Goal: Task Accomplishment & Management: Manage account settings

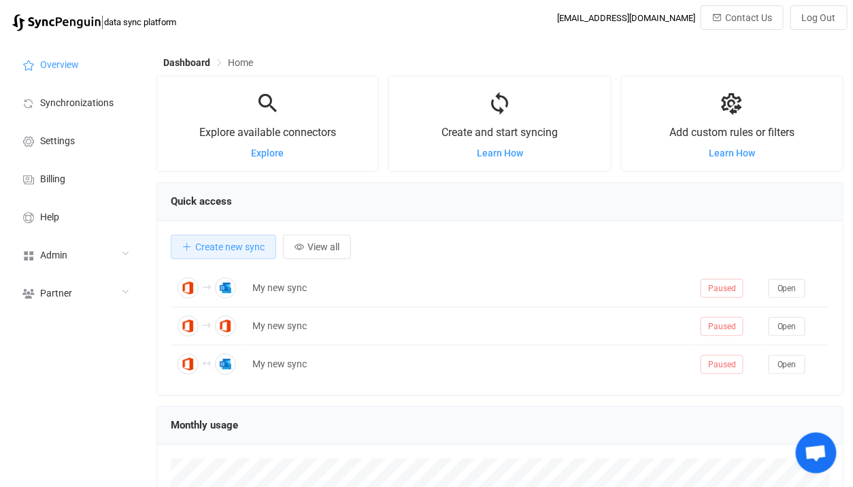
scroll to position [263, 687]
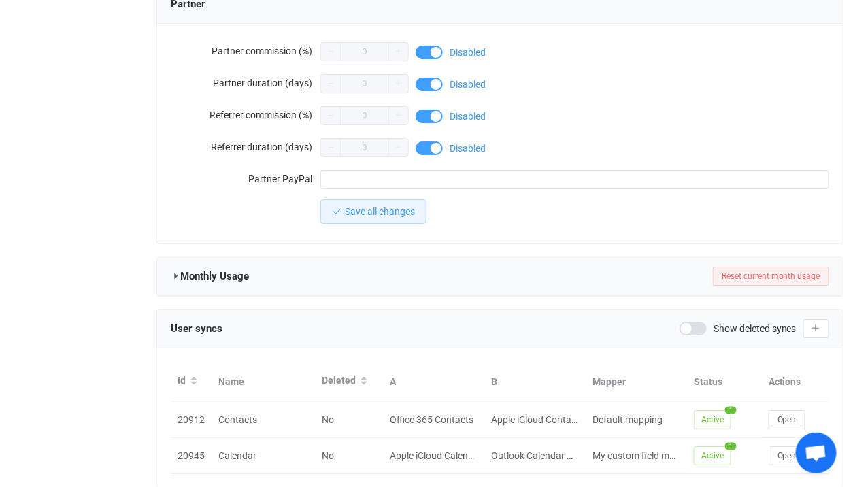
scroll to position [1268, 0]
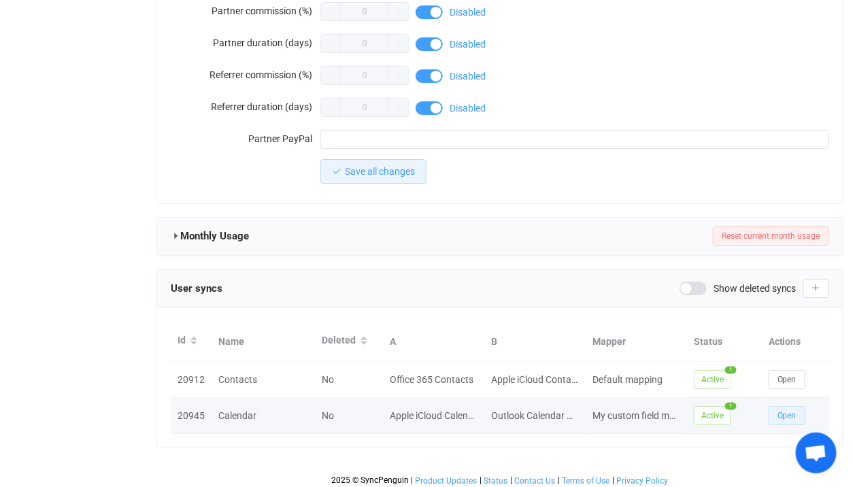
click at [796, 406] on button "Open" at bounding box center [787, 415] width 37 height 19
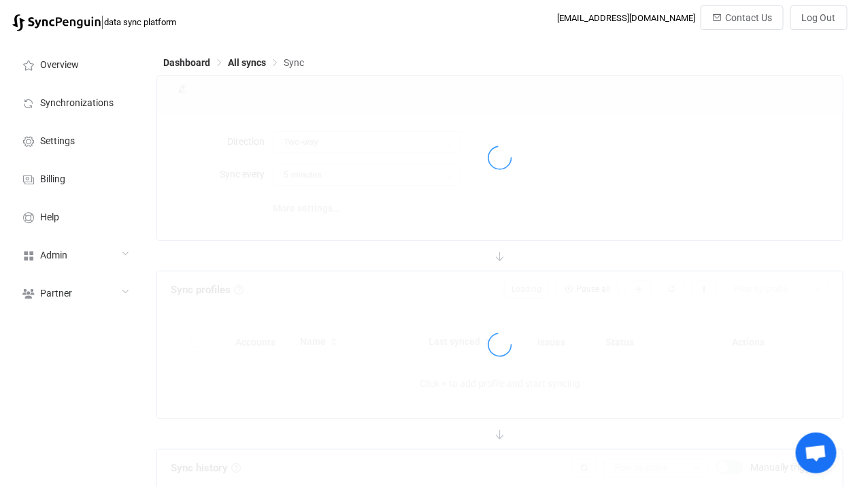
type input "10 minutes"
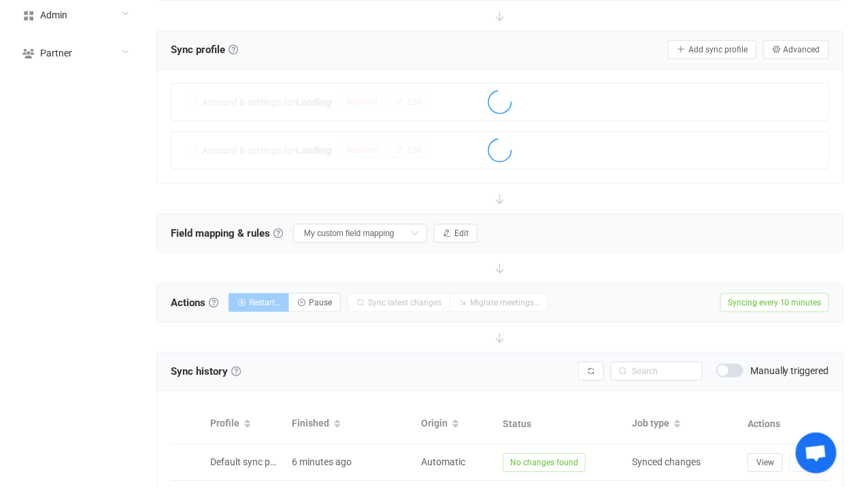
scroll to position [374, 0]
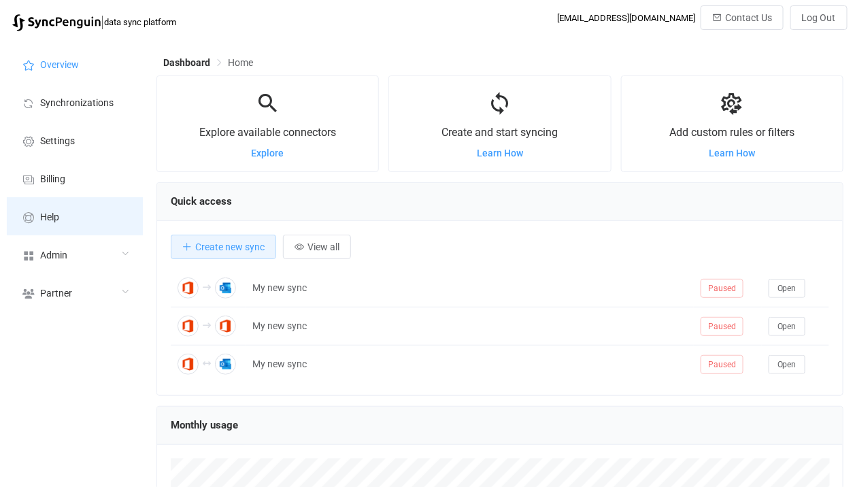
click at [67, 226] on li "Help" at bounding box center [75, 216] width 136 height 38
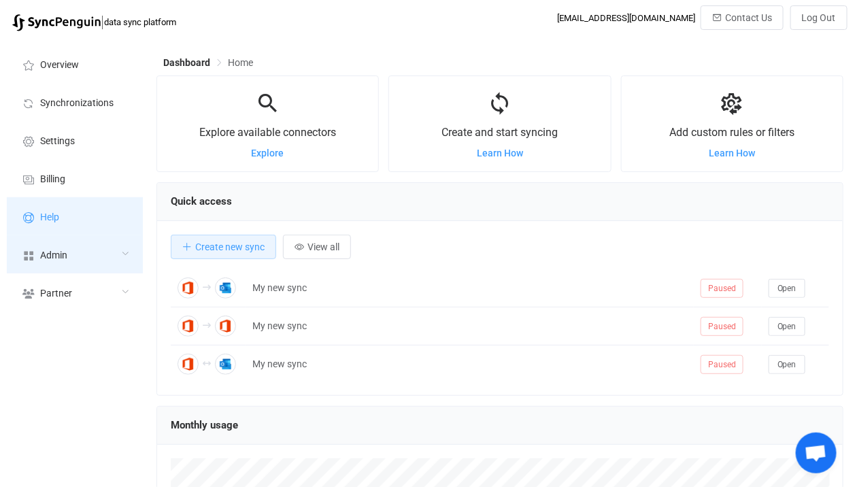
scroll to position [263, 687]
click at [64, 264] on div "Admin" at bounding box center [75, 254] width 136 height 38
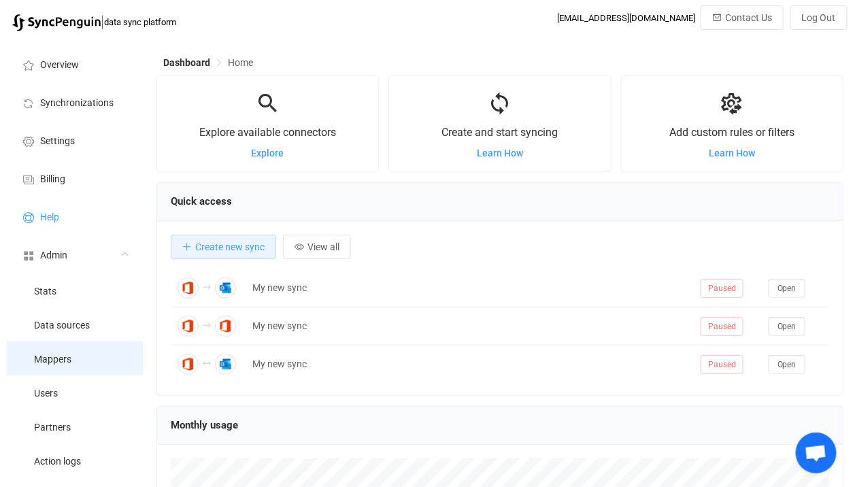
click at [67, 367] on li "Mappers" at bounding box center [75, 358] width 136 height 34
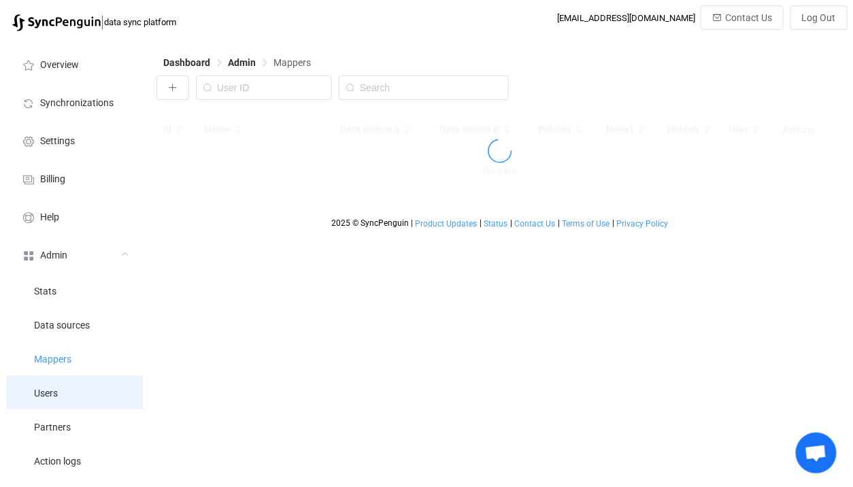
click at [67, 388] on li "Users" at bounding box center [75, 392] width 136 height 34
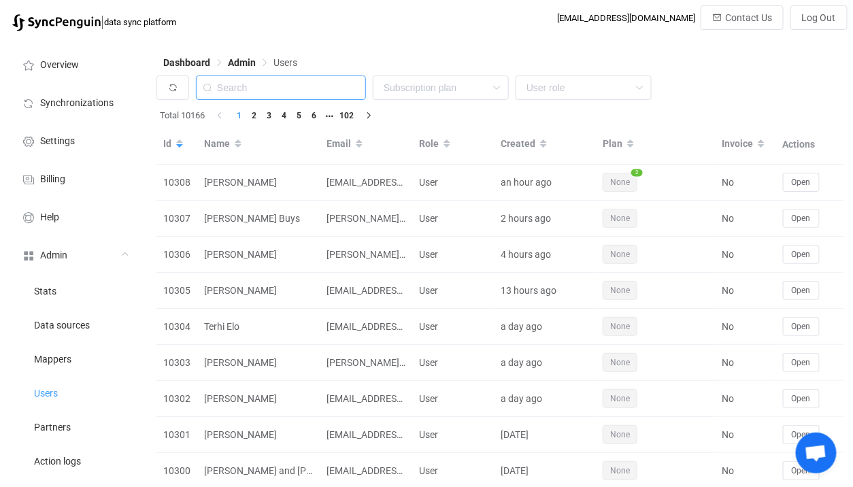
click at [337, 86] on input "text" at bounding box center [281, 87] width 170 height 24
paste input "steve.ledoux@okam.ch"
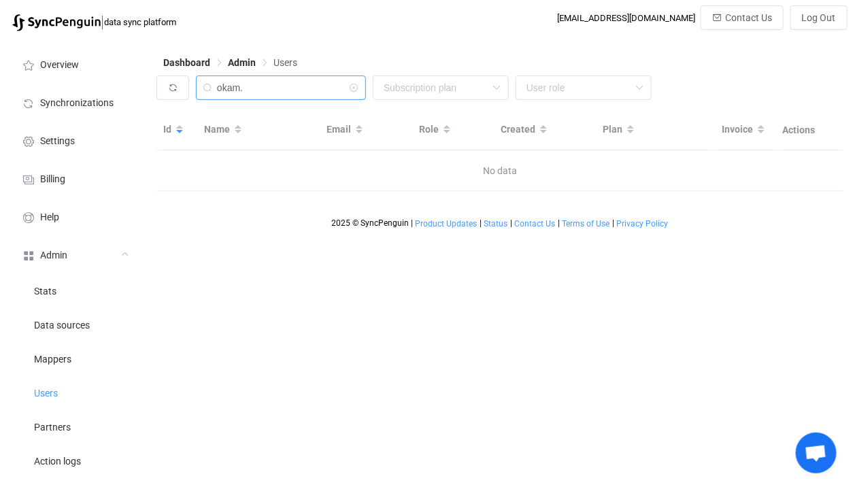
type input "okam."
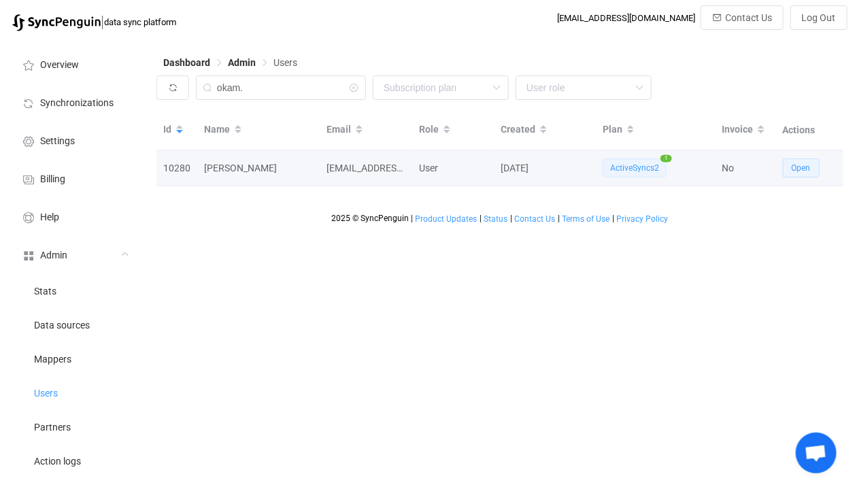
click at [807, 174] on button "Open" at bounding box center [801, 167] width 37 height 19
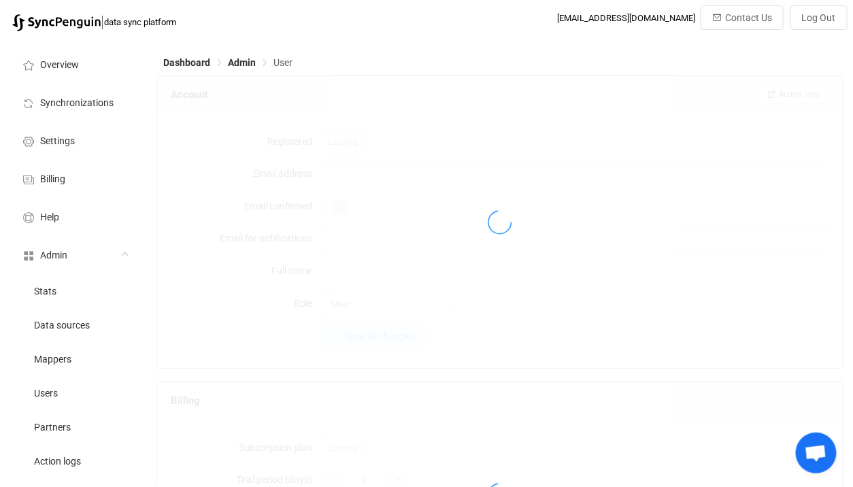
type input "salesadmin@okam.ch"
type input "Gwendoline Pelaez Garcia"
type input "14"
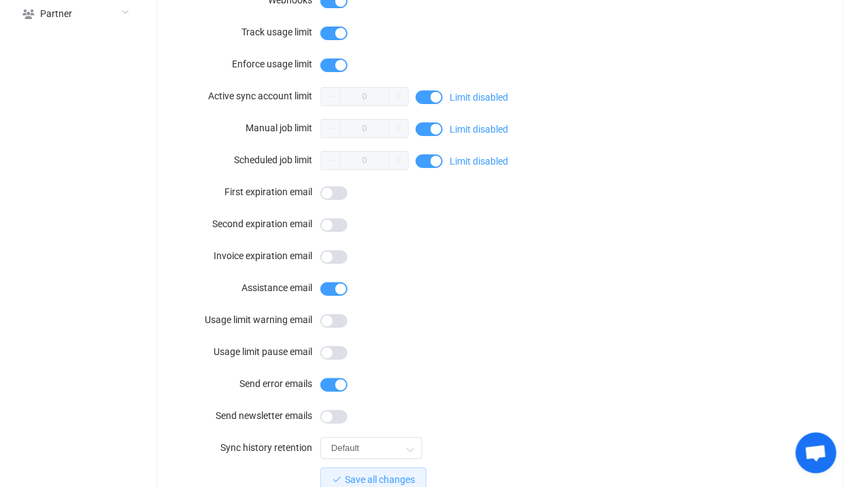
scroll to position [1232, 0]
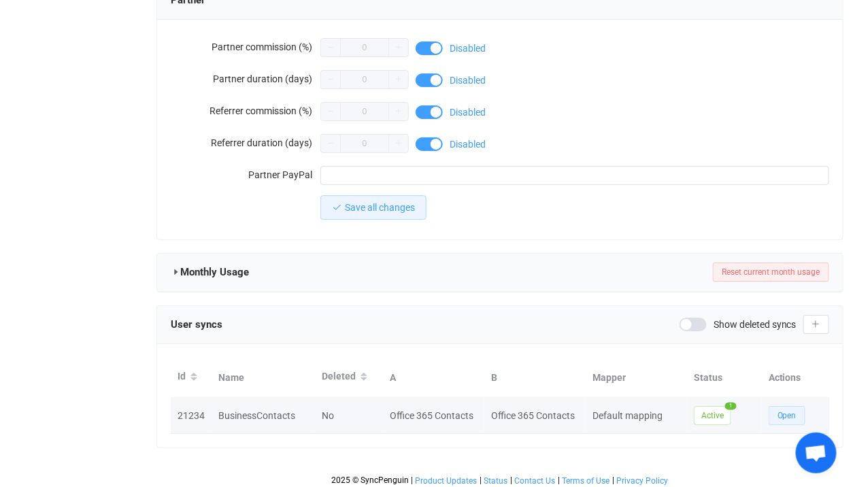
click at [769, 406] on button "Open" at bounding box center [787, 415] width 37 height 19
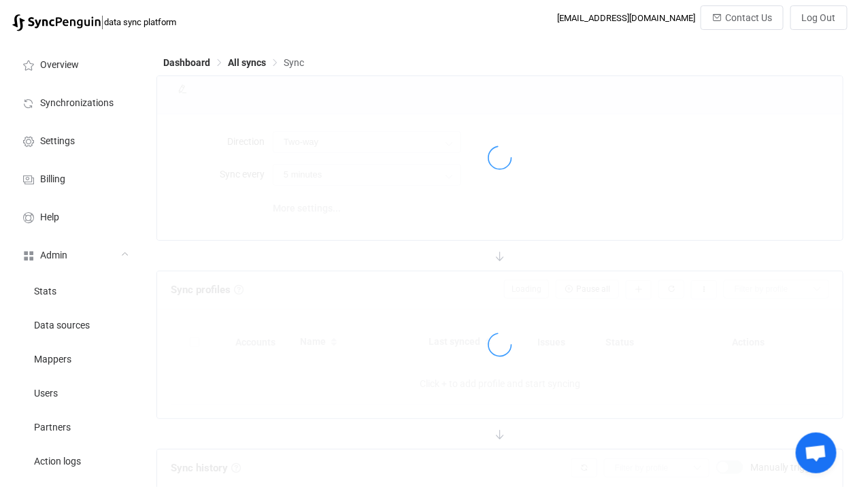
type input "A → B"
type input "10 minutes"
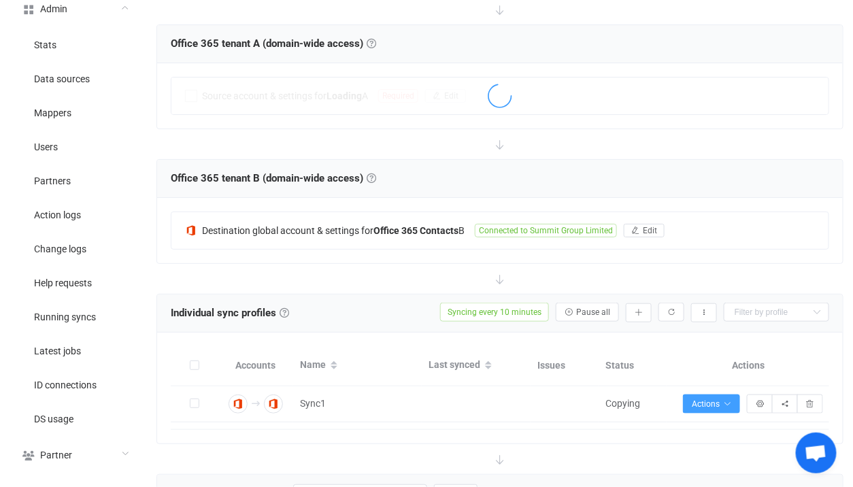
scroll to position [251, 0]
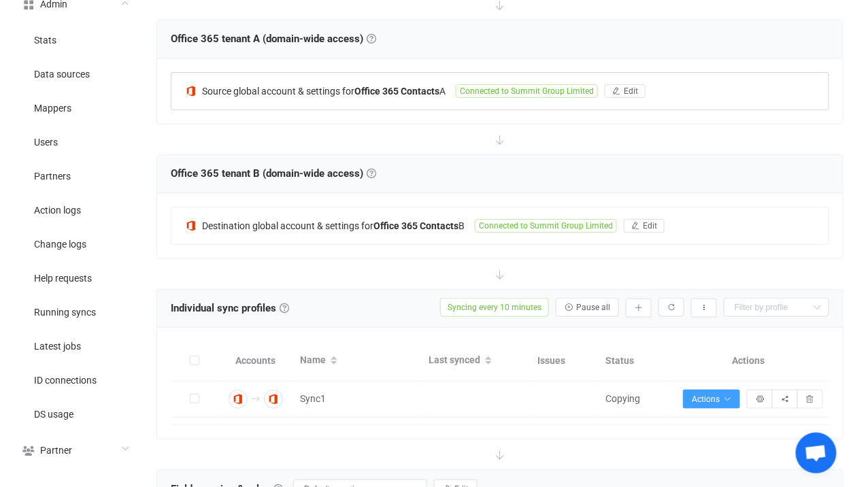
click at [332, 101] on div "Source global account & settings for Office 365 Contacts A Connected to Summit …" at bounding box center [499, 91] width 657 height 37
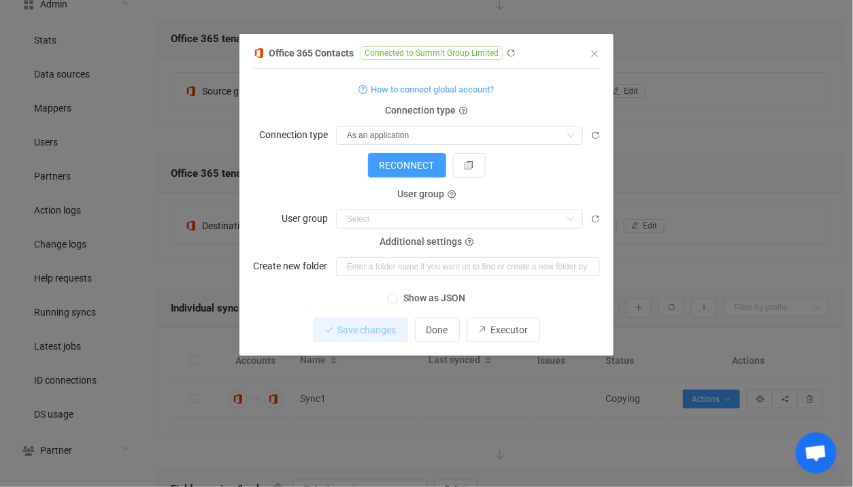
click at [152, 199] on div "Office 365 Contacts Connected to Summit Group Limited 1 { { "connectionType": "…" at bounding box center [426, 243] width 853 height 487
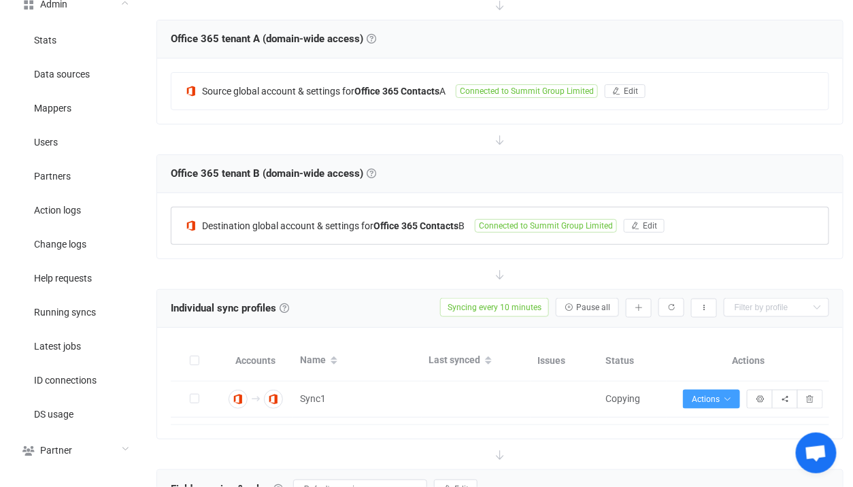
click at [244, 214] on div "Destination global account & settings for Office 365 Contacts B Connected to Su…" at bounding box center [499, 225] width 657 height 37
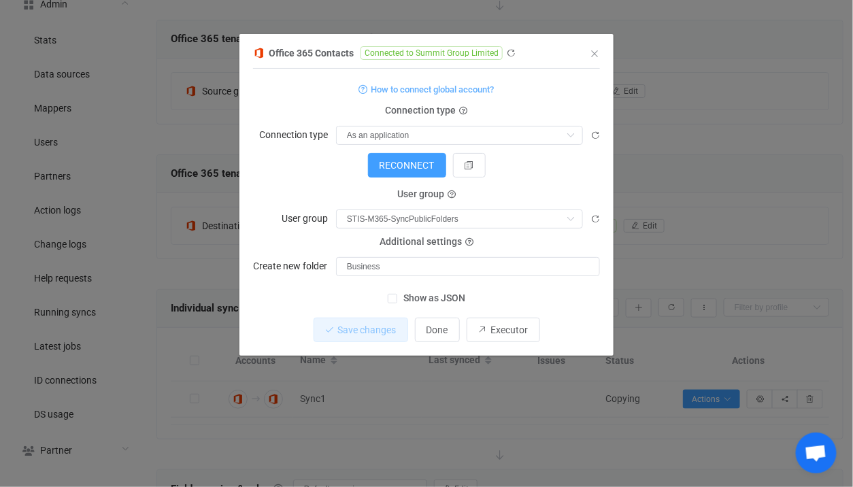
click at [146, 229] on div "Office 365 Contacts Connected to Summit Group Limited 1 { { "connectionType": "…" at bounding box center [426, 243] width 853 height 487
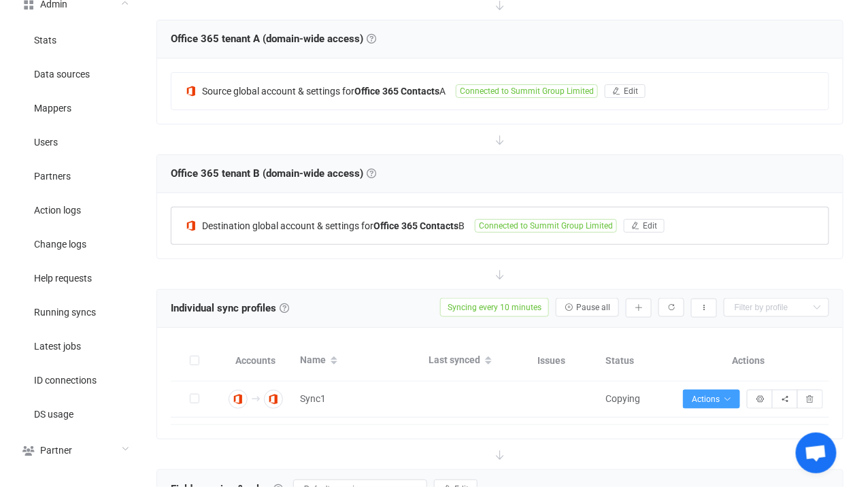
click at [283, 231] on div "Destination global account & settings for Office 365 Contacts B Connected to Su…" at bounding box center [499, 225] width 657 height 37
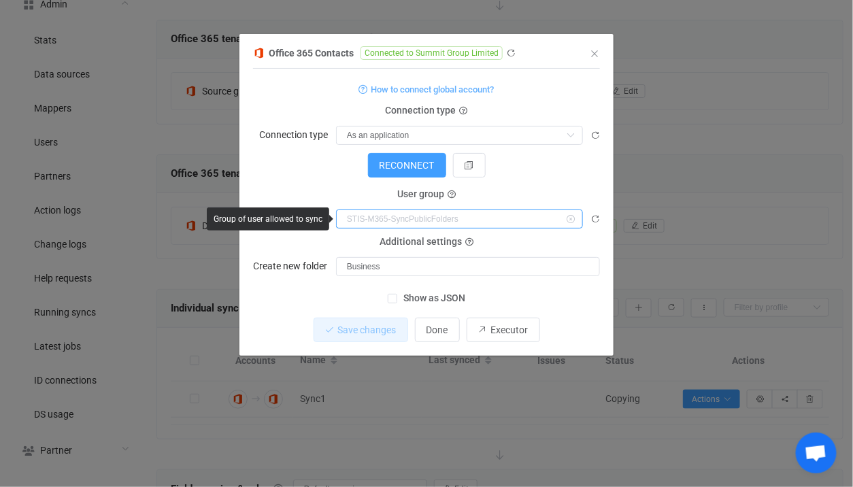
click at [354, 220] on input "dialog" at bounding box center [459, 218] width 247 height 19
click at [298, 175] on div "RECONNECT" at bounding box center [426, 165] width 347 height 24
type input "STIS-M365-SyncPublicFolders"
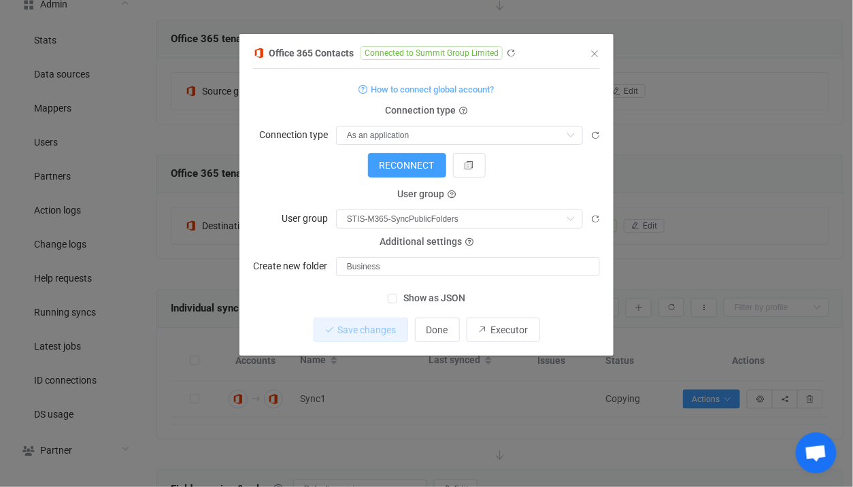
click at [229, 231] on div "Office 365 Contacts Connected to Summit Group Limited 1 { { "connectionType": "…" at bounding box center [426, 243] width 853 height 487
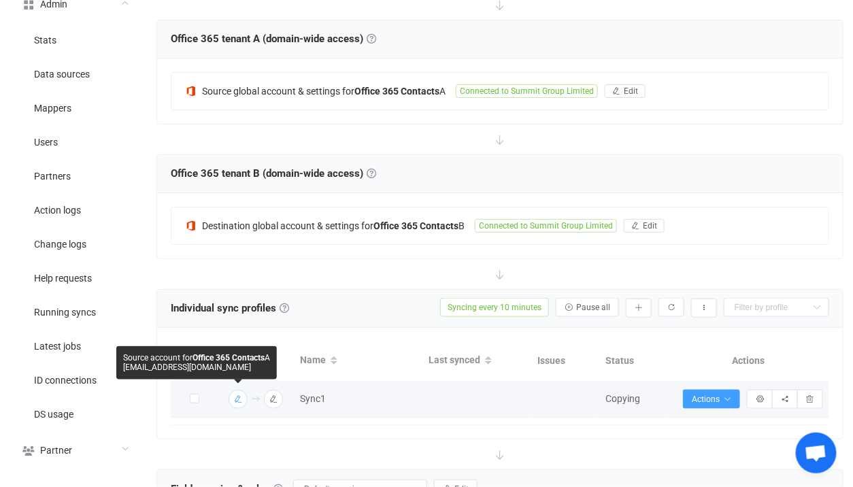
click at [235, 395] on icon "button" at bounding box center [238, 399] width 8 height 8
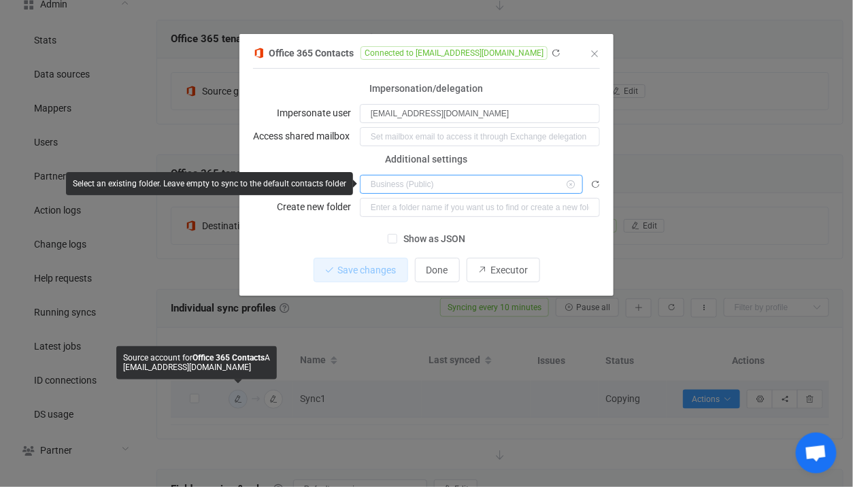
click at [412, 186] on input "dialog" at bounding box center [471, 184] width 223 height 19
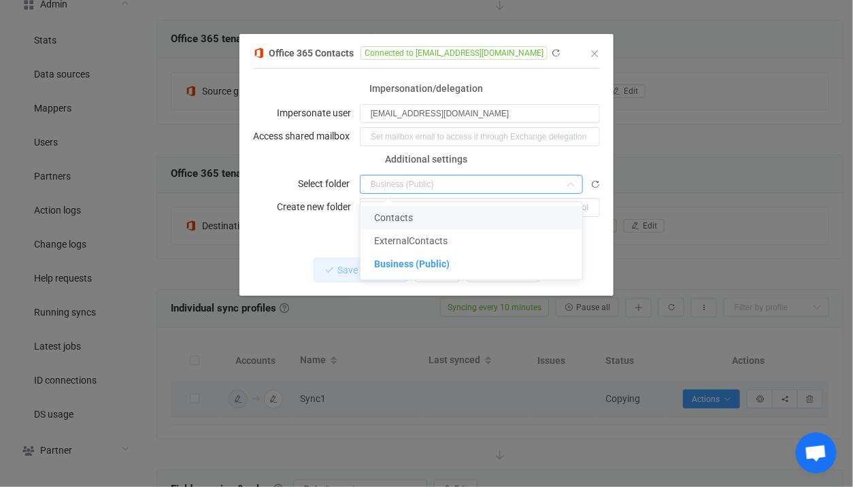
click at [316, 124] on form "Connection type Connection type As an application Using an impersonation accoun…" at bounding box center [426, 153] width 347 height 128
type input "Business (Public)"
click at [388, 175] on input "dialog" at bounding box center [471, 184] width 223 height 19
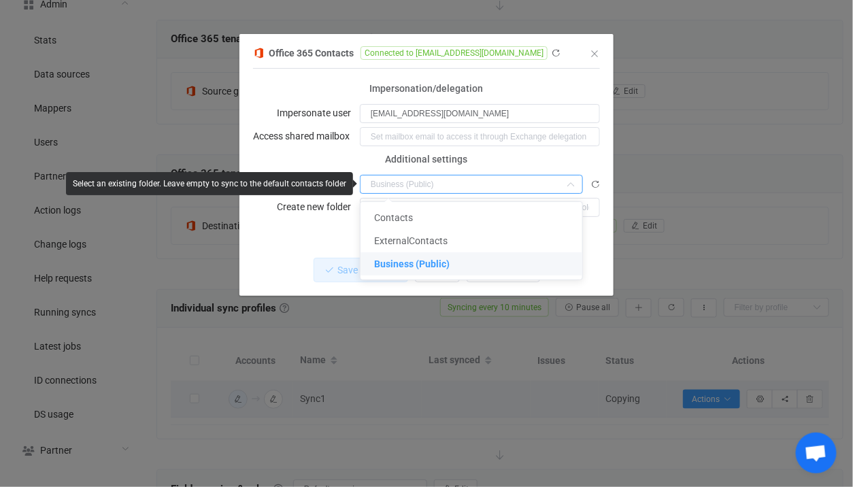
click at [300, 129] on label "Access shared mailbox" at bounding box center [305, 135] width 105 height 19
type input "Business (Public)"
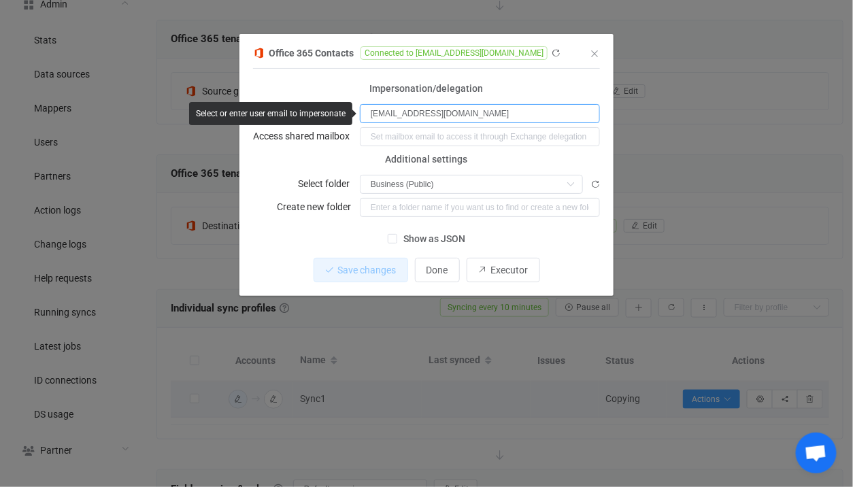
click at [460, 114] on input "SvcSyncPublicFolders@SummitGroupLimited.onmicrosoft.com" at bounding box center [480, 113] width 240 height 19
click at [440, 114] on input "SvcSyncPublicFolders@SummitGroupLimited.onmicrosoft.com" at bounding box center [480, 113] width 240 height 19
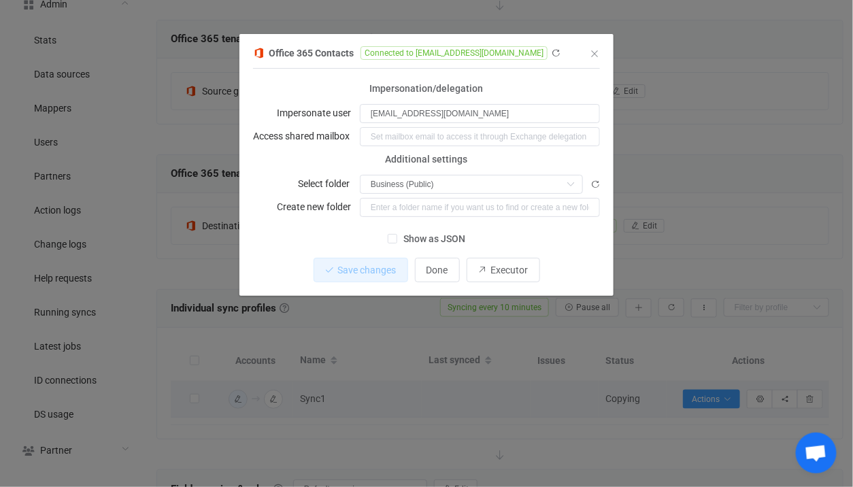
click at [664, 211] on div "Office 365 Contacts Connected to SvcSyncPublicFolders@SummitGroupLimited.onmicr…" at bounding box center [426, 243] width 853 height 487
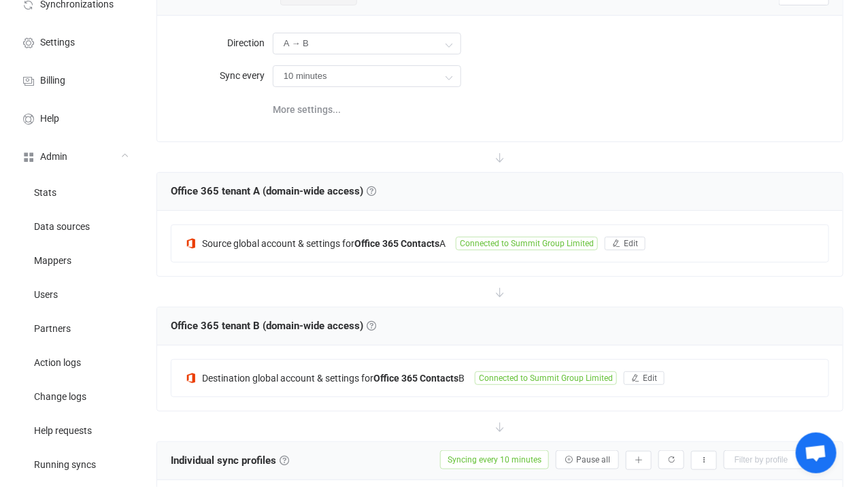
scroll to position [95, 0]
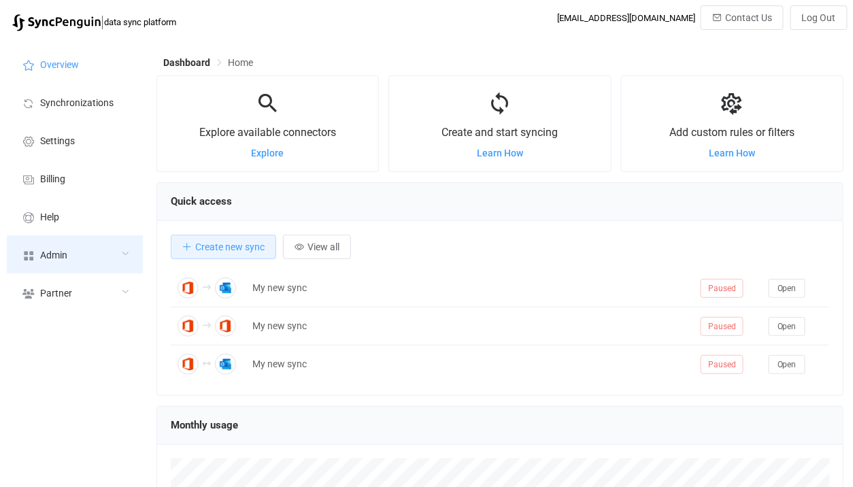
click at [90, 236] on div "Admin" at bounding box center [75, 254] width 136 height 38
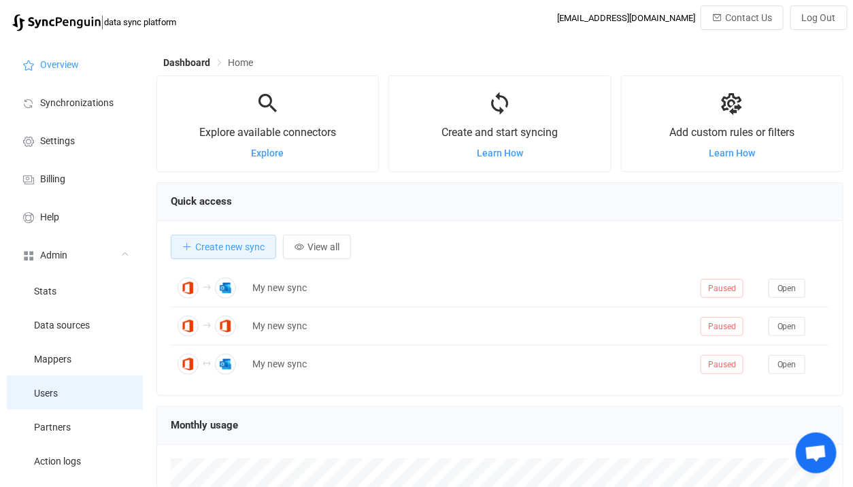
click at [84, 386] on li "Users" at bounding box center [75, 392] width 136 height 34
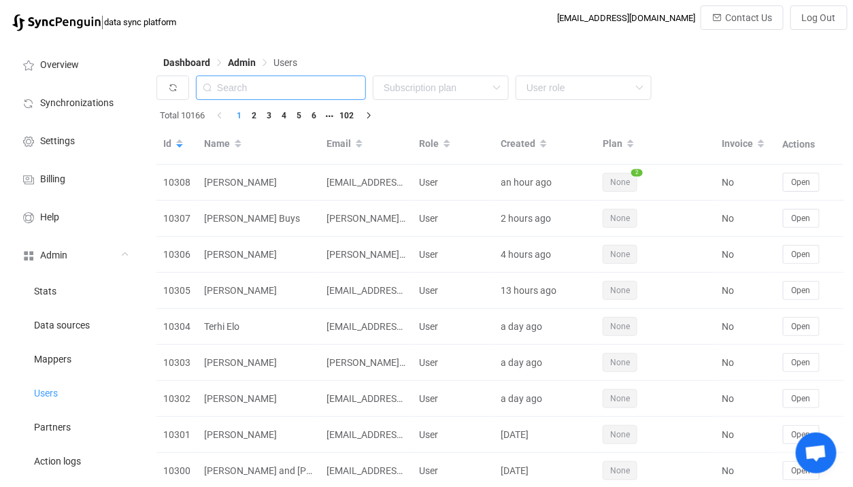
click at [272, 88] on input "text" at bounding box center [281, 87] width 170 height 24
paste input "mitch.bonerjones.mcfadden@gmail.com"
type input "mitch.bonerjones.mcfadden@gmail.com"
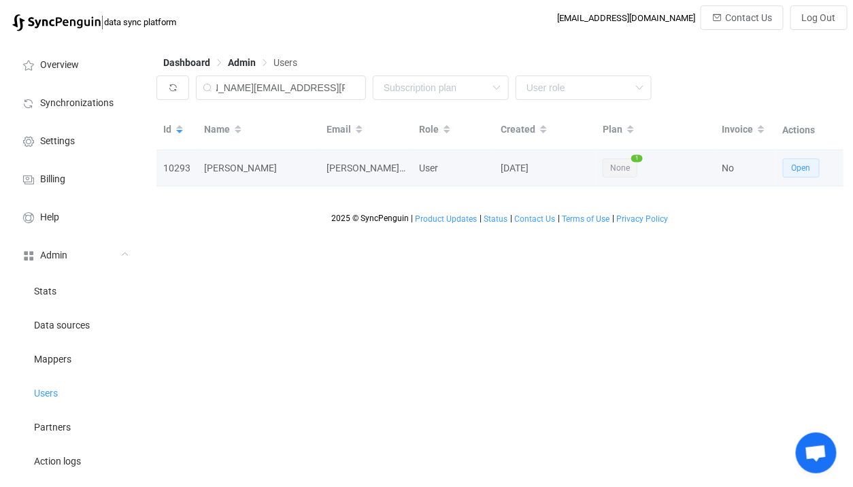
scroll to position [0, 0]
click at [815, 178] on button "Open" at bounding box center [801, 167] width 37 height 19
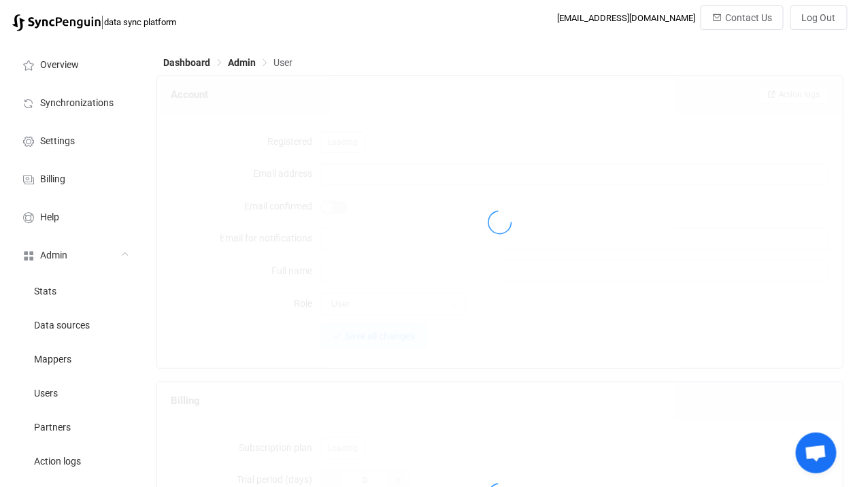
type input "[PERSON_NAME][EMAIL_ADDRESS][PERSON_NAME][DOMAIN_NAME]"
type input "[PERSON_NAME]"
type input "14"
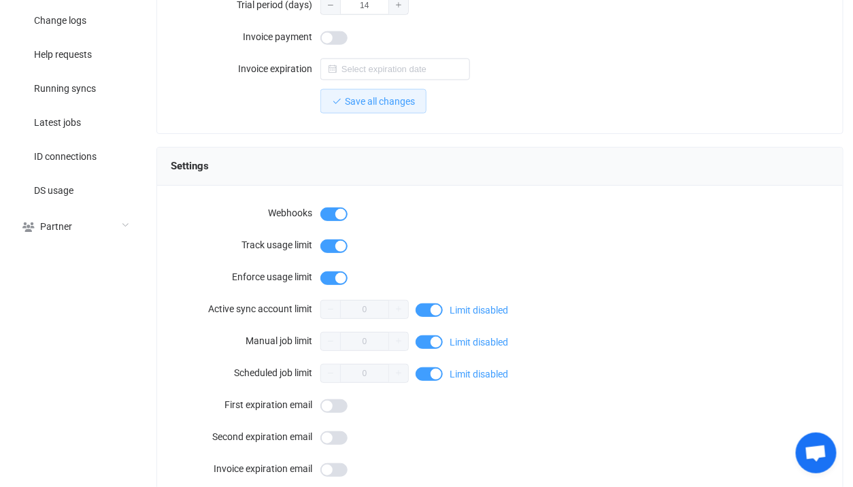
scroll to position [1232, 0]
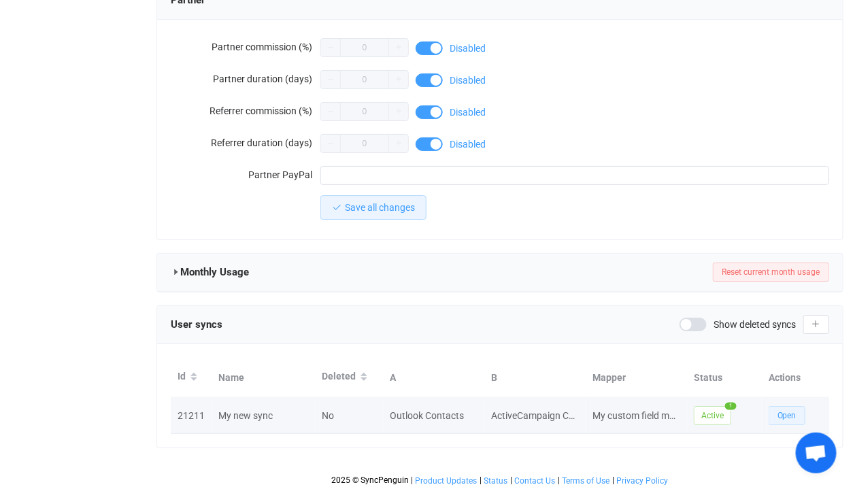
click at [777, 406] on button "Open" at bounding box center [787, 415] width 37 height 19
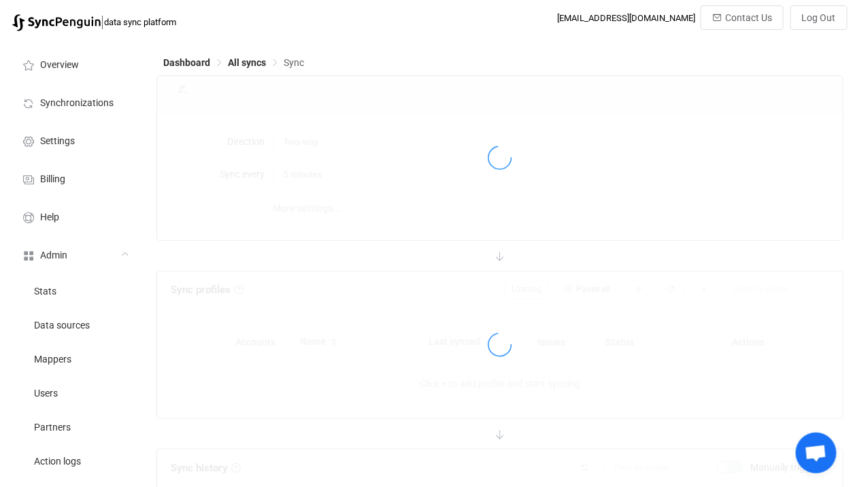
type input "Outlook → ActiveCampaign"
type input "24 hours"
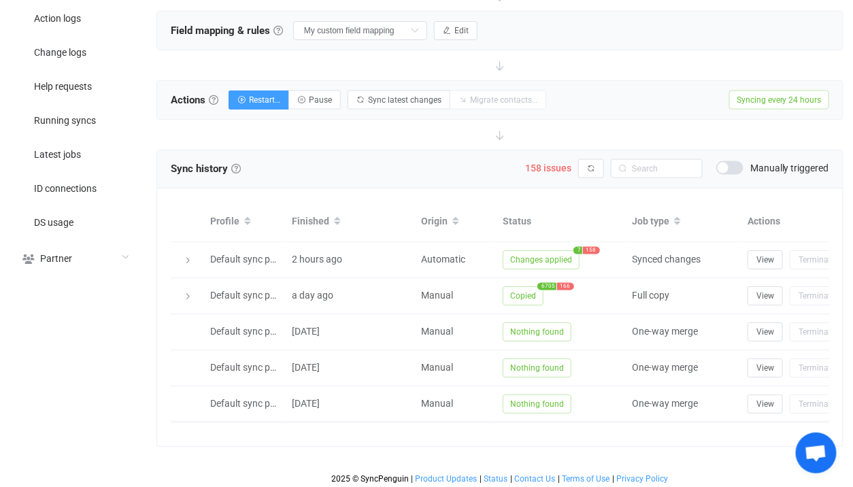
scroll to position [442, 0]
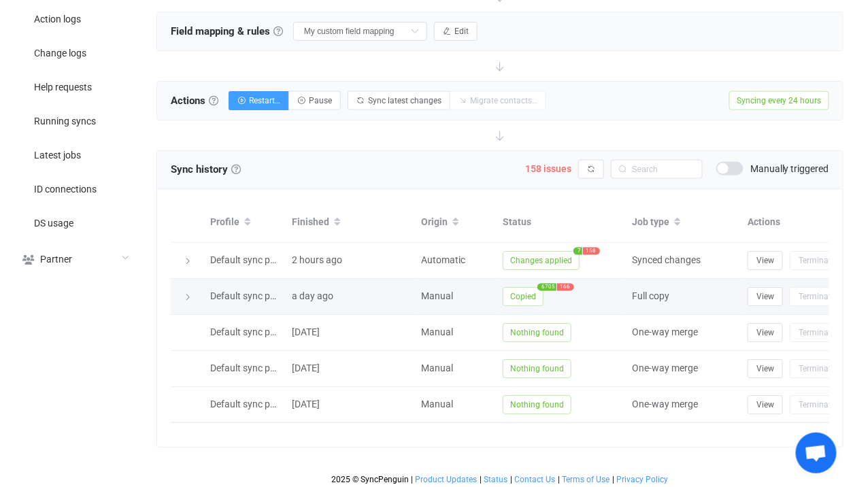
click at [528, 291] on span "Copied" at bounding box center [523, 296] width 41 height 19
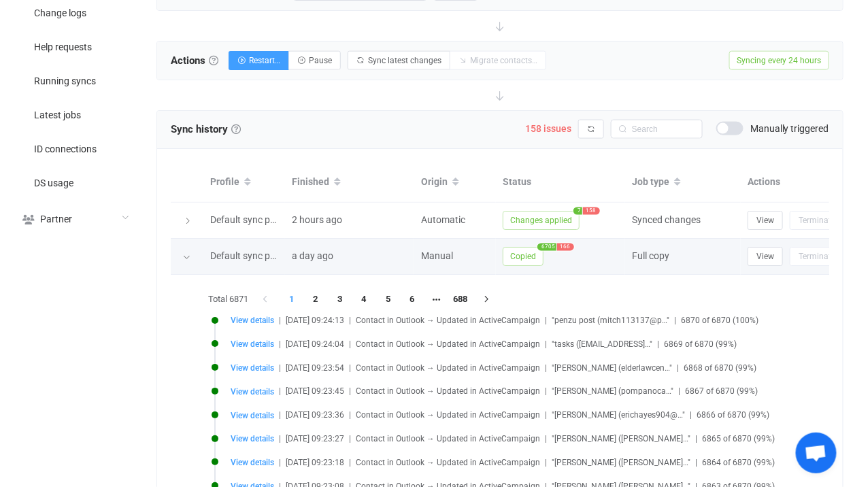
scroll to position [496, 0]
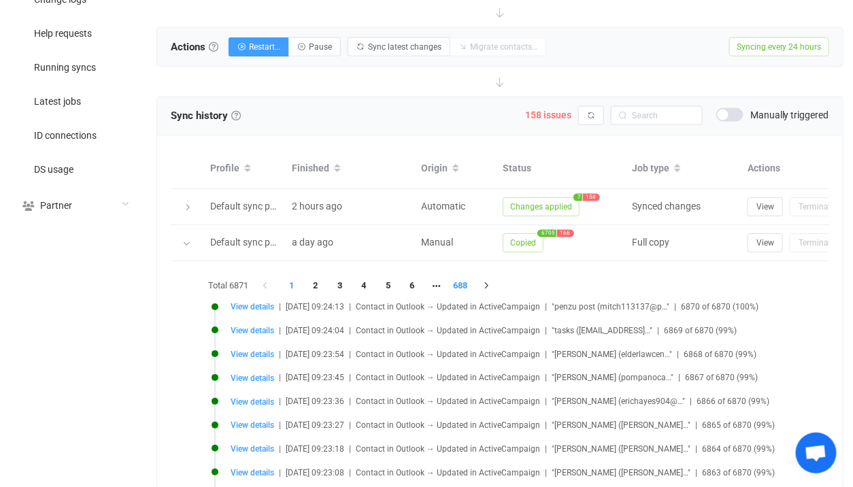
click at [455, 289] on li "688" at bounding box center [460, 285] width 24 height 19
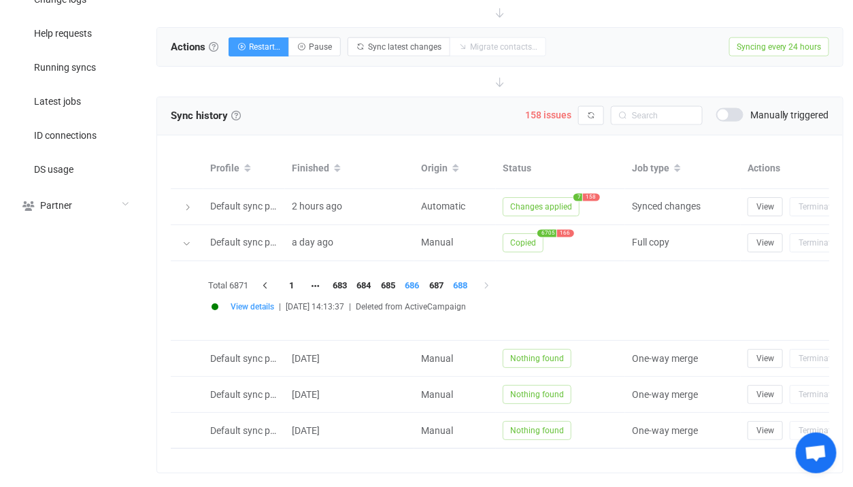
click at [414, 284] on li "686" at bounding box center [412, 285] width 24 height 19
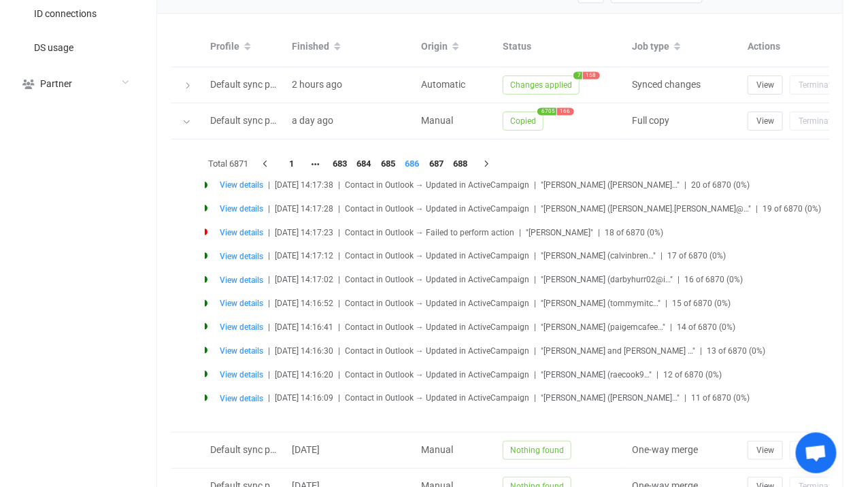
scroll to position [612, 0]
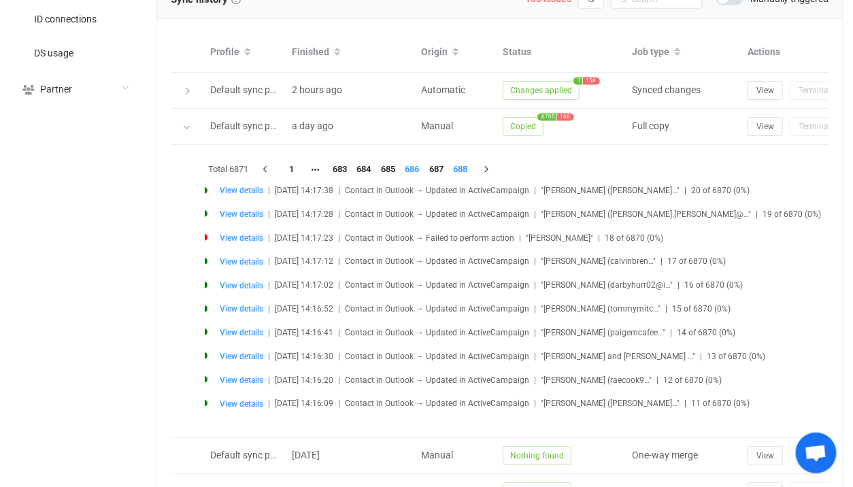
click at [450, 169] on li "688" at bounding box center [460, 169] width 24 height 19
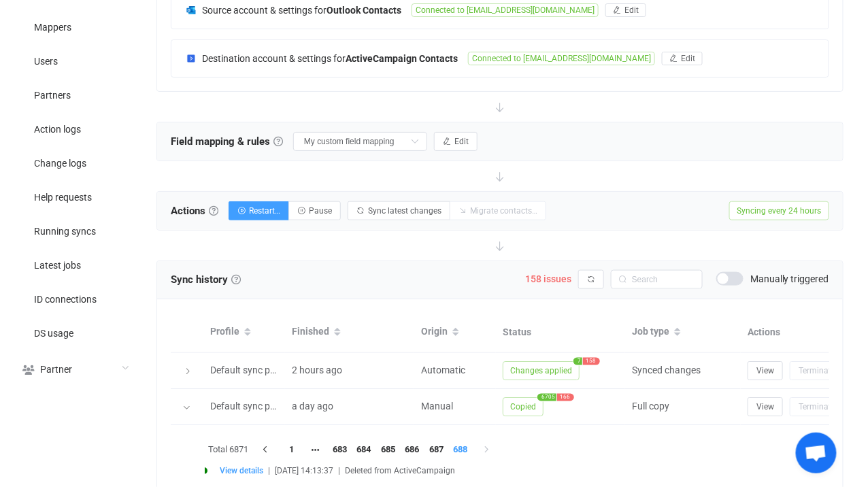
scroll to position [523, 0]
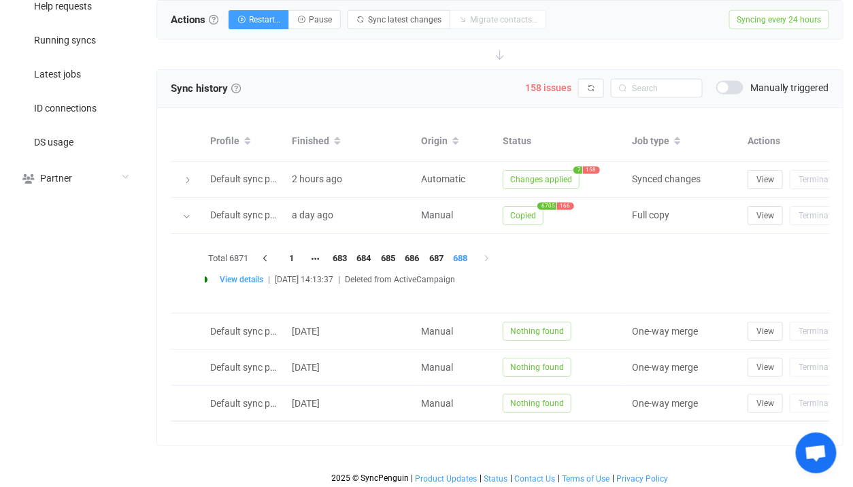
click at [552, 70] on div "Sync history History Sync history All sync executions are recorded in the sync …" at bounding box center [500, 89] width 686 height 38
click at [552, 87] on span "158 issues" at bounding box center [548, 87] width 46 height 11
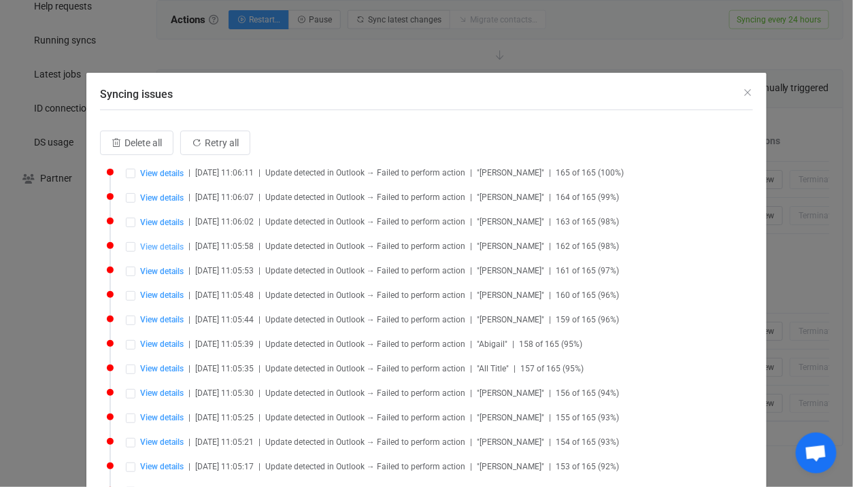
click at [156, 243] on span "View details" at bounding box center [162, 247] width 44 height 10
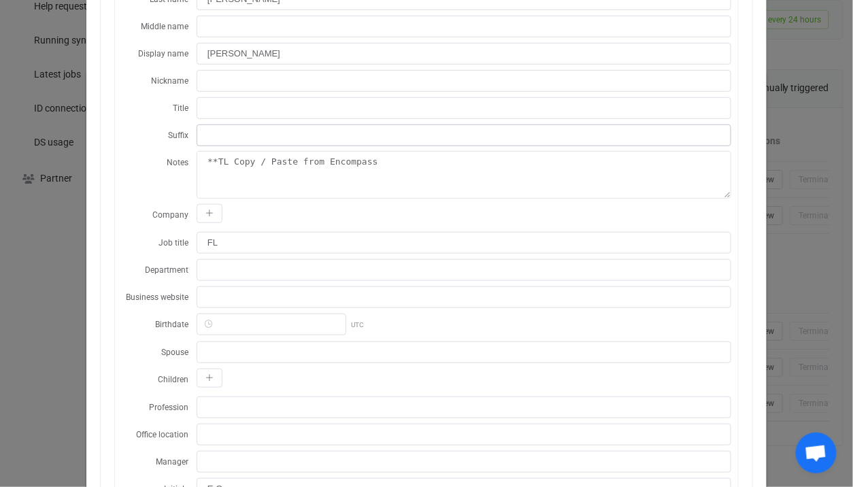
scroll to position [0, 0]
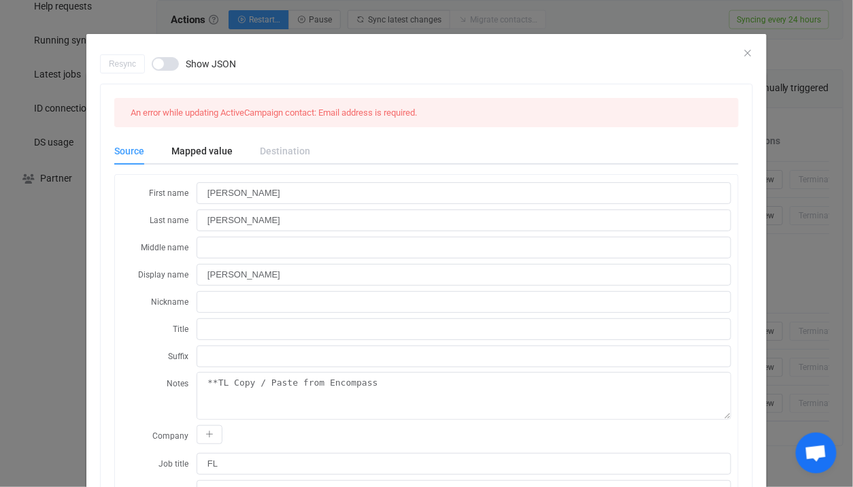
drag, startPoint x: 95, startPoint y: 271, endPoint x: 81, endPoint y: 276, distance: 14.6
click at [81, 276] on div "Resync Show JSON An error while updating ActiveCampaign contact: Email address …" at bounding box center [426, 243] width 853 height 487
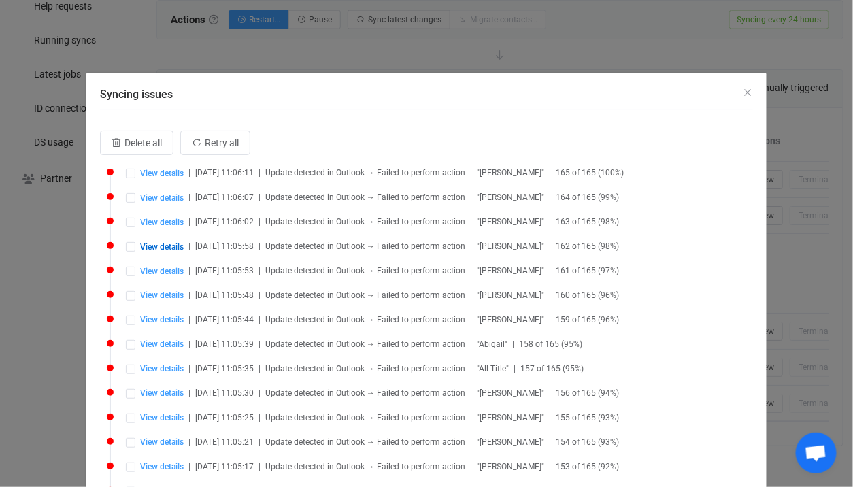
scroll to position [612, 0]
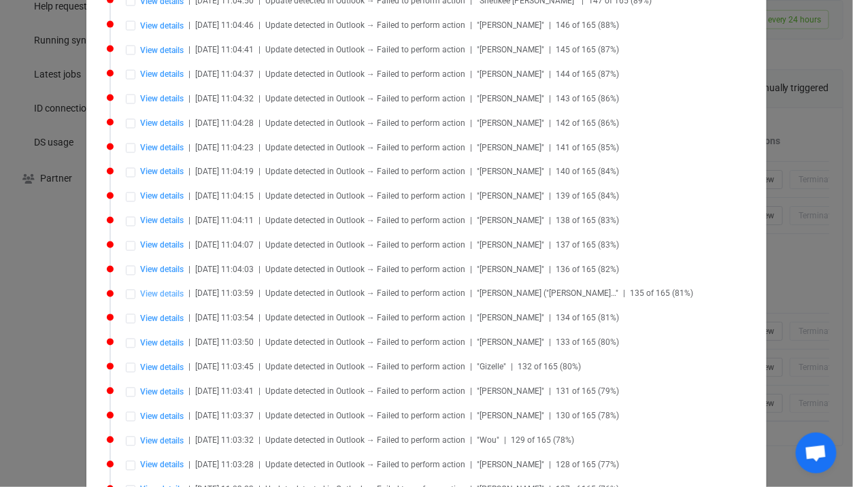
click at [180, 290] on span "View details" at bounding box center [162, 295] width 44 height 10
type input "Stephen"
type input "Stiet"
type input "Stephen Stiet"
type textarea "**TL Copy / Paste from Encompass *08/04/20 _Tue_ 06:51 PM* ..MRM.. Called and a…"
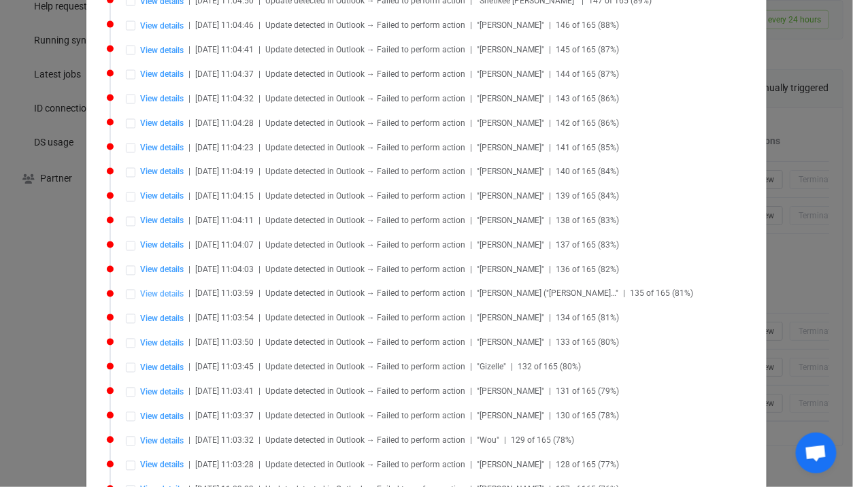
type input "https://prod.lendingpad.com/web/#/company/loans/73dc6d48-4263-40c0-9544-84532d5…"
type input "S.S."
type input "Stiet, Stephen"
type input "353-566-0991"
type input "Mobile"
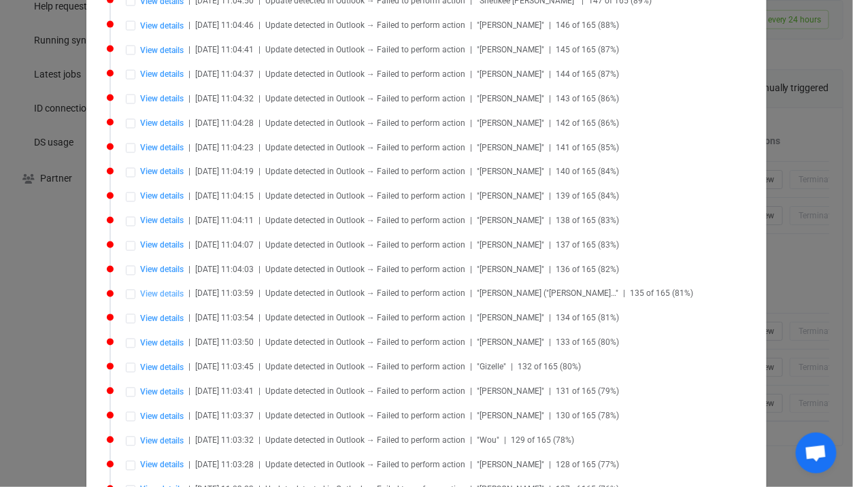
type input "Y. Bad Number"
type input "AAMkADc2ZmMyYTRkLTYxMDktNDBhNi1hNzBiLTFjNDQzMjg2MDlmNwBGAAAAAAAVAQlRXtEXQ62KUgn…"
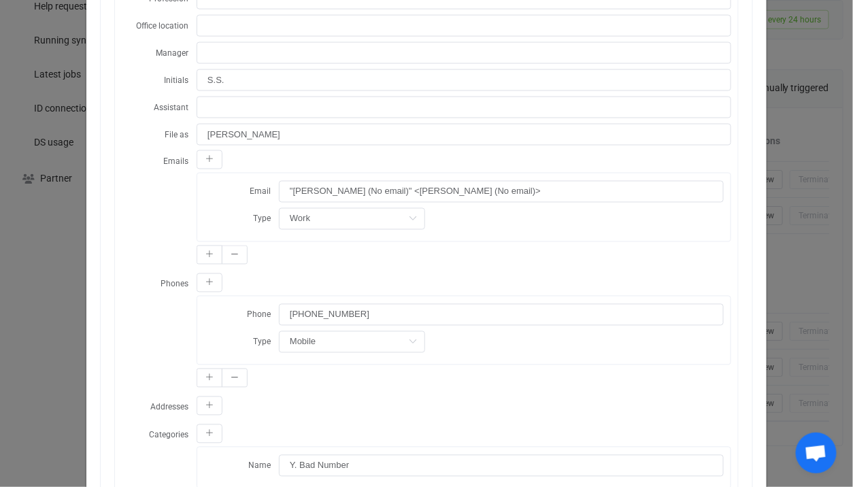
scroll to position [662, 0]
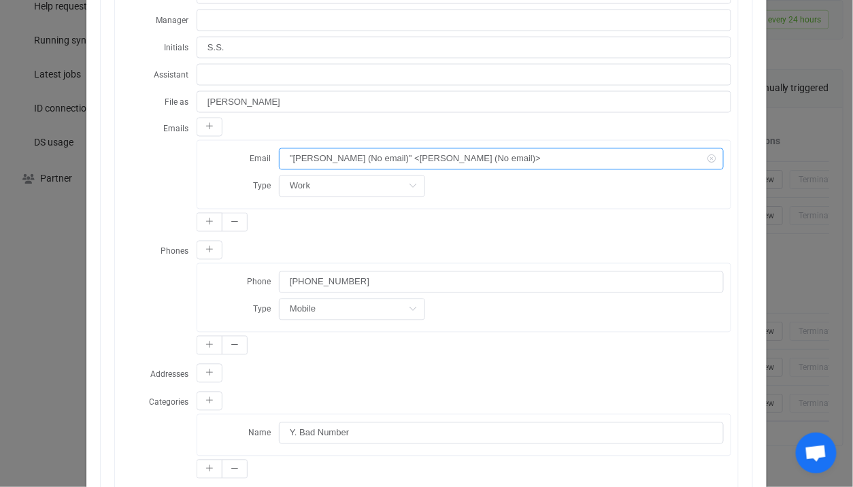
drag, startPoint x: 528, startPoint y: 145, endPoint x: 277, endPoint y: 144, distance: 251.0
click at [277, 148] on div "Email "Stephen Stiet (No email)" <Stephen Stiet (No email)>" at bounding box center [464, 159] width 520 height 22
click at [73, 257] on div "Resync Show JSON An error while updating ActiveCampaign contact: Contact Email …" at bounding box center [426, 243] width 853 height 487
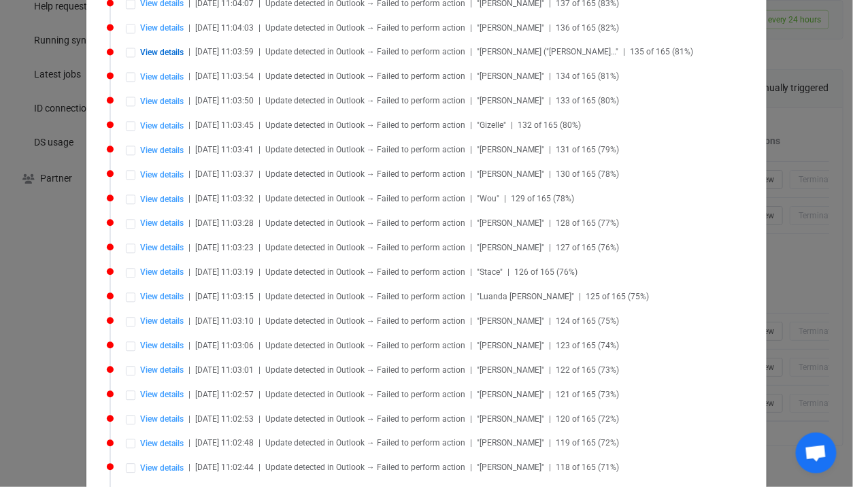
scroll to position [1087, 0]
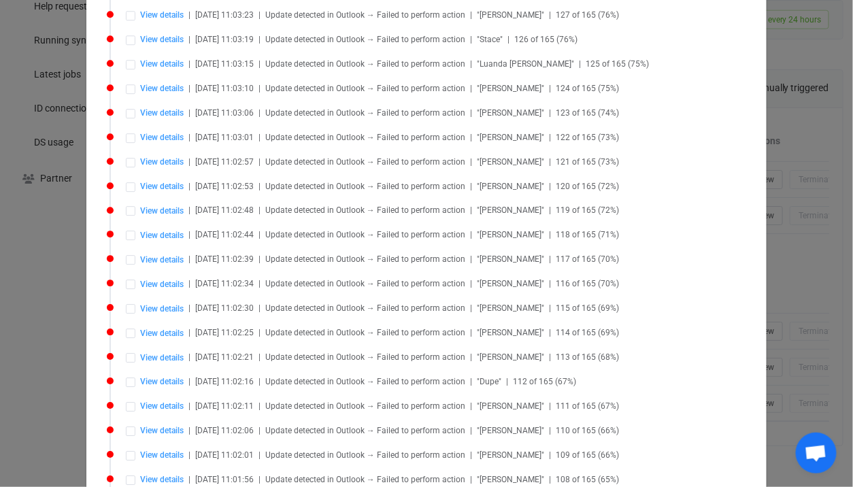
click at [167, 353] on li "View details | 2025-09-01 11:02:21 | Update detected in Outlook → Failed to per…" at bounding box center [430, 365] width 646 height 24
click at [156, 353] on span "View details" at bounding box center [162, 358] width 44 height 10
type input "Felicia"
type input "Hover"
type input "Felicia Hover"
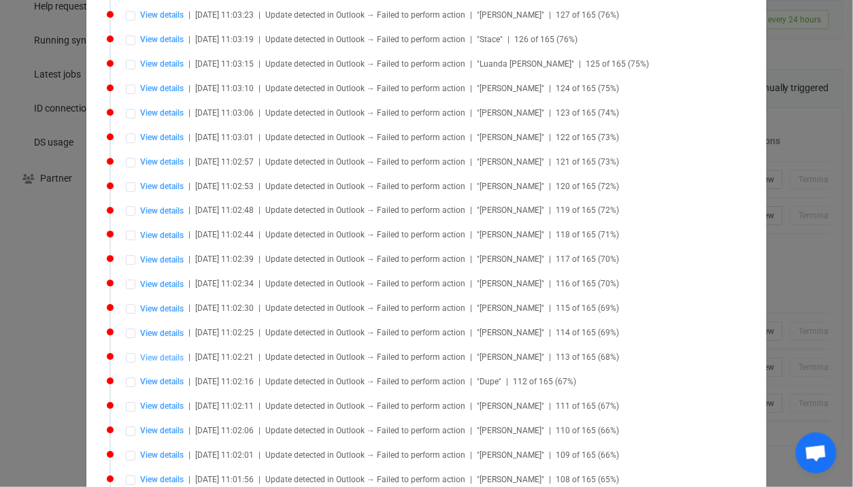
type textarea "*03/21/23 _Tue_ 11:04 AM* ..MRM.. Called and *03/20/23 _Mon_ 03:38 PM* ..MRM.. …"
type input "F.H."
type input "Hover, Felicia"
type input "(813) 957-1904"
type input "Work"
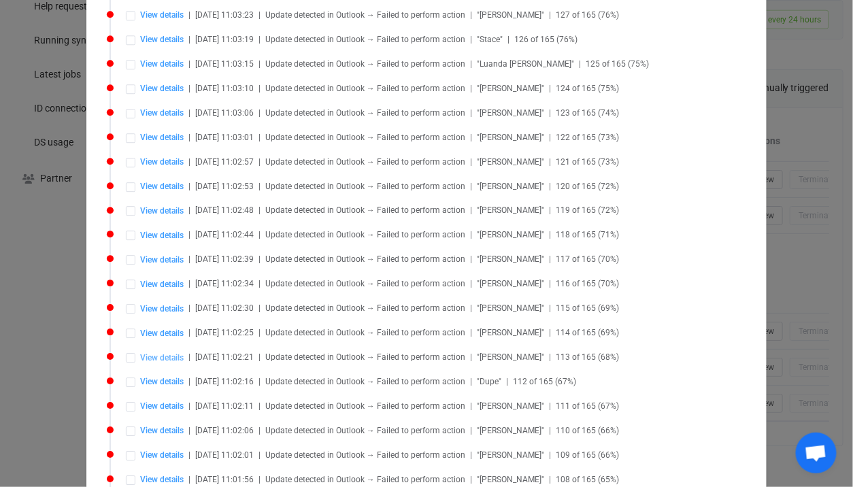
type input "Z. Never Contacted"
type input "AAMkADc2ZmMyYTRkLTYxMDktNDBhNi1hNzBiLTFjNDQzMjg2MDlmNwBGAAAAAAAVAQlRXtEXQ62KUgn…"
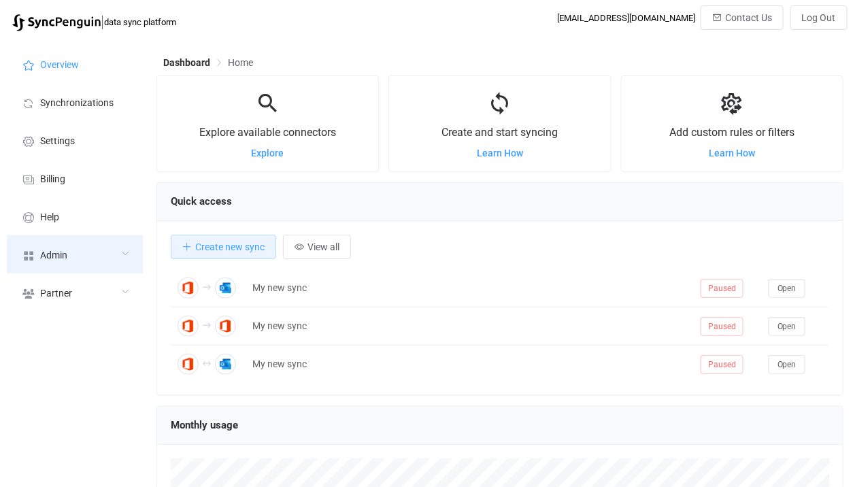
click at [37, 250] on div "Admin" at bounding box center [75, 254] width 136 height 38
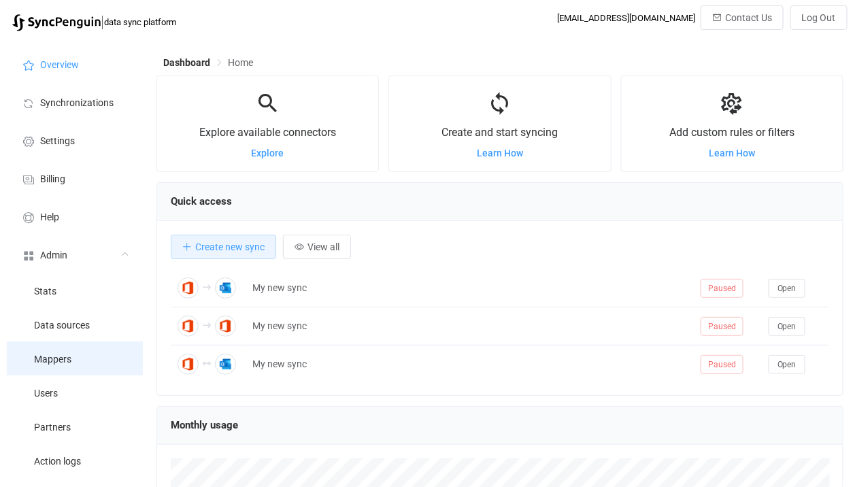
scroll to position [263, 687]
click at [65, 365] on li "Mappers" at bounding box center [75, 358] width 136 height 34
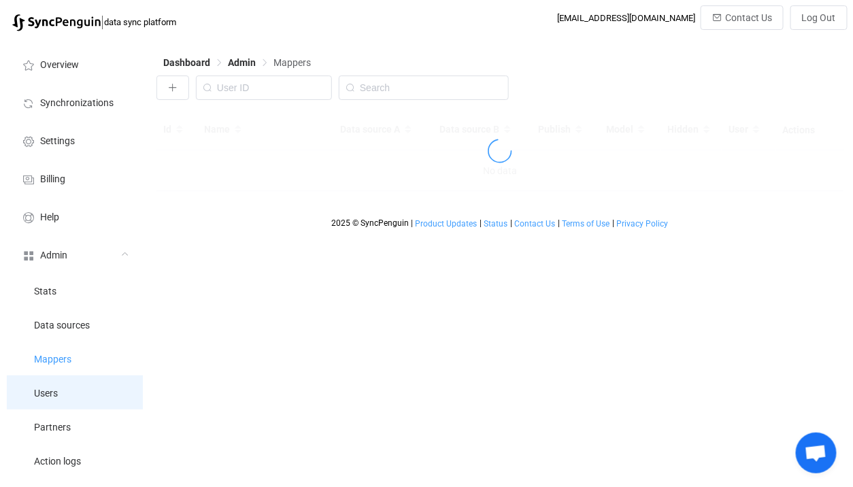
click at [65, 390] on li "Users" at bounding box center [75, 392] width 136 height 34
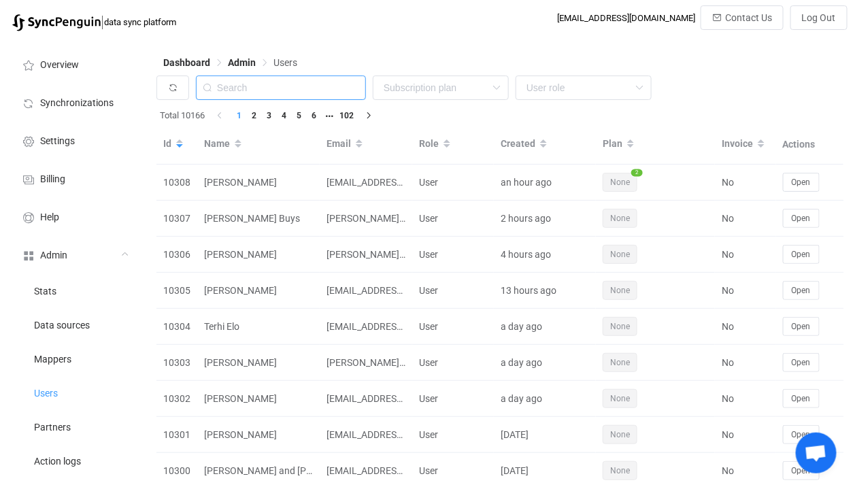
click at [275, 84] on input "text" at bounding box center [281, 87] width 170 height 24
paste input "jasmine.s@clovercreatedcurios.com"
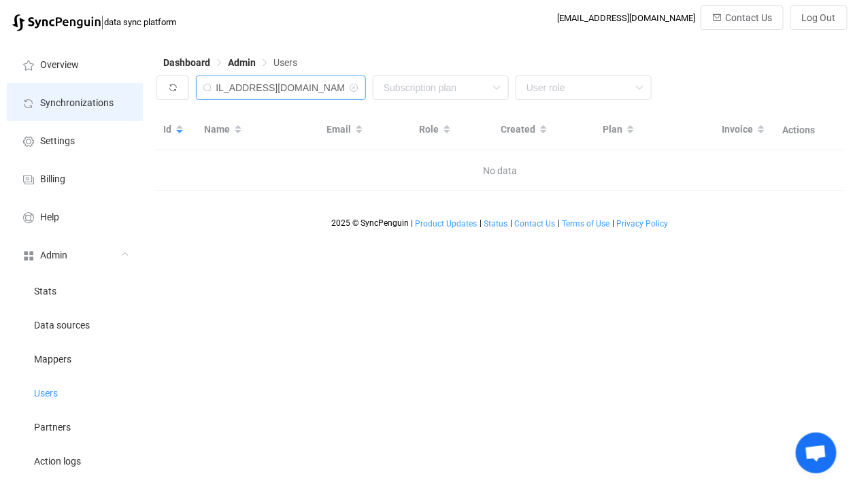
drag, startPoint x: 242, startPoint y: 87, endPoint x: 112, endPoint y: 86, distance: 129.9
click at [112, 86] on div "Overview Synchronizations Settings Billing Help Admin Stats Data sources Mapper…" at bounding box center [426, 382] width 853 height 688
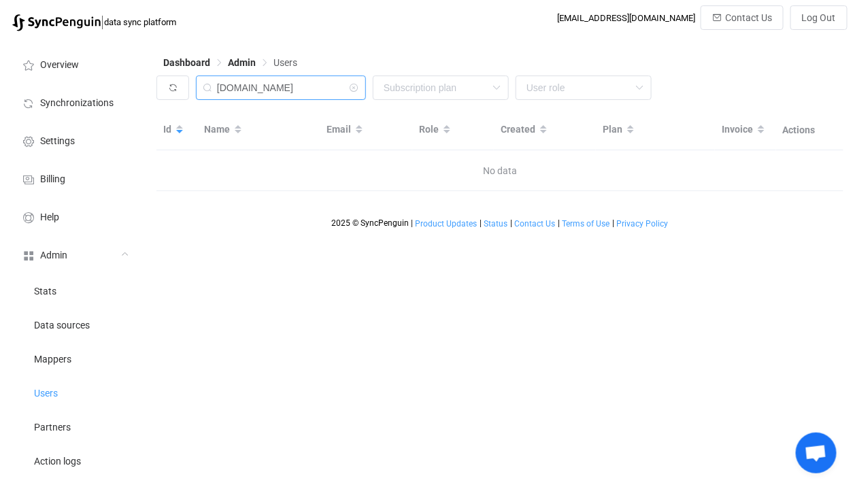
click at [333, 91] on input "clovercreatedcurios.com" at bounding box center [281, 87] width 170 height 24
type input "clovercreatedcurio"
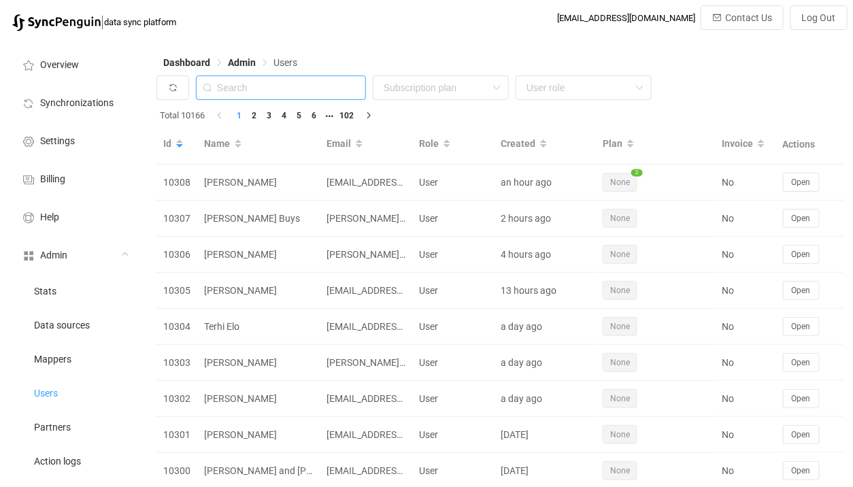
click at [302, 88] on input "text" at bounding box center [281, 87] width 170 height 24
type input "jasmi"
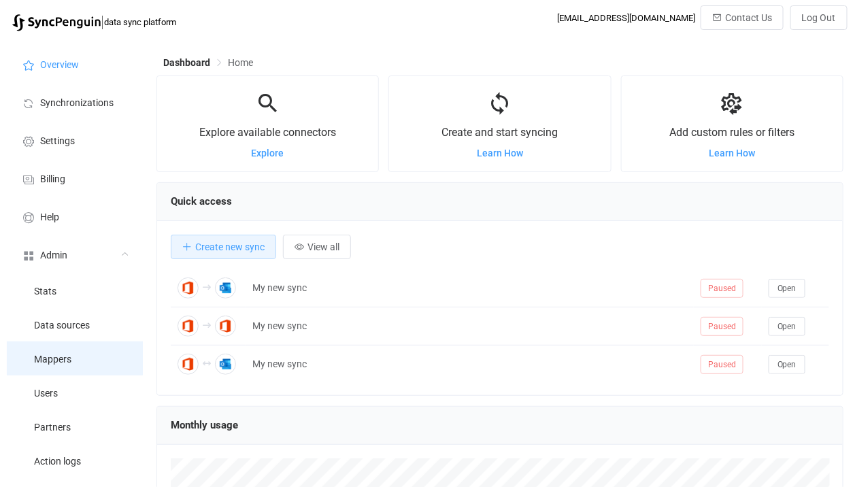
scroll to position [263, 687]
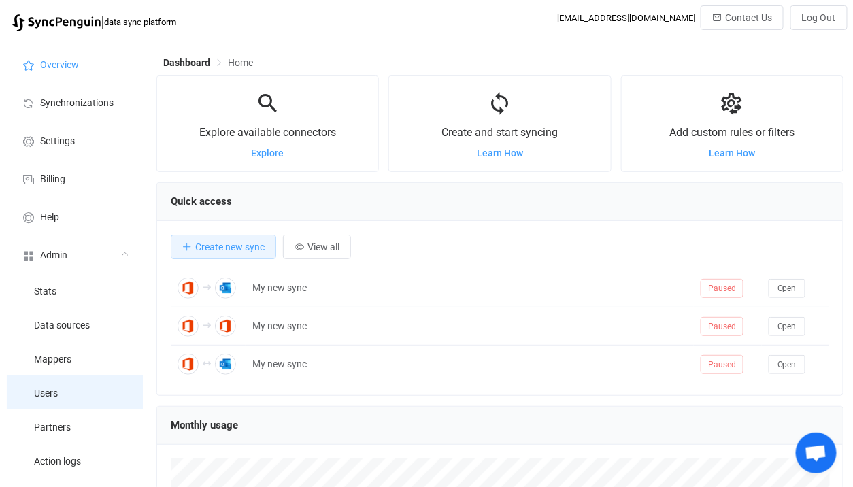
click at [79, 384] on li "Users" at bounding box center [75, 392] width 136 height 34
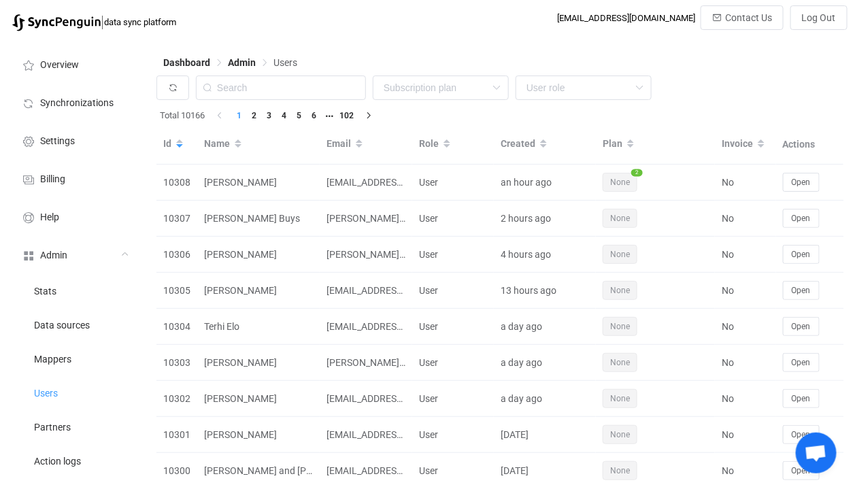
click at [284, 101] on div "None Single SingleYearly SinglePlus SinglePlusYearly Team TeamYearly TeamPlus T…" at bounding box center [499, 90] width 687 height 31
click at [307, 90] on input "text" at bounding box center [281, 87] width 170 height 24
paste input "[PERSON_NAME][EMAIL_ADDRESS][PERSON_NAME][DOMAIN_NAME]"
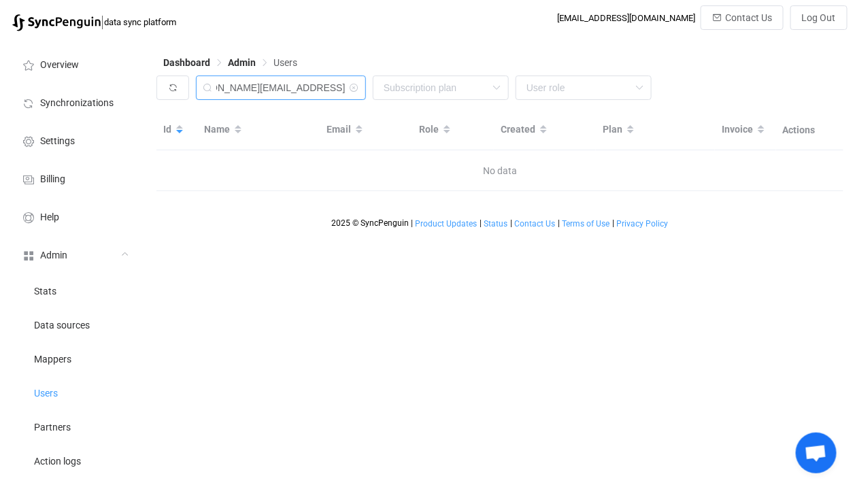
drag, startPoint x: 255, startPoint y: 85, endPoint x: 146, endPoint y: 77, distance: 109.1
click at [146, 77] on div "Overview Synchronizations Settings Billing Help Admin Stats Data sources Mapper…" at bounding box center [426, 382] width 853 height 688
type input "[DOMAIN_NAME]"
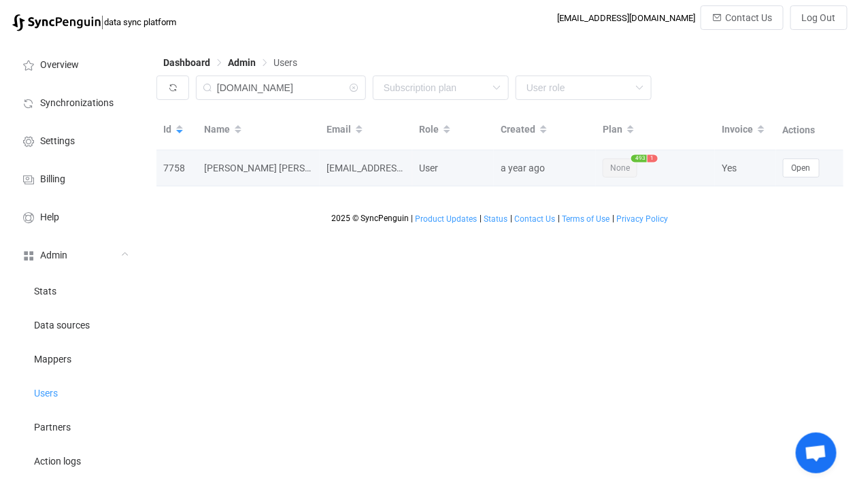
click at [792, 179] on td "Open" at bounding box center [810, 168] width 68 height 36
click at [795, 176] on button "Open" at bounding box center [801, 167] width 37 height 19
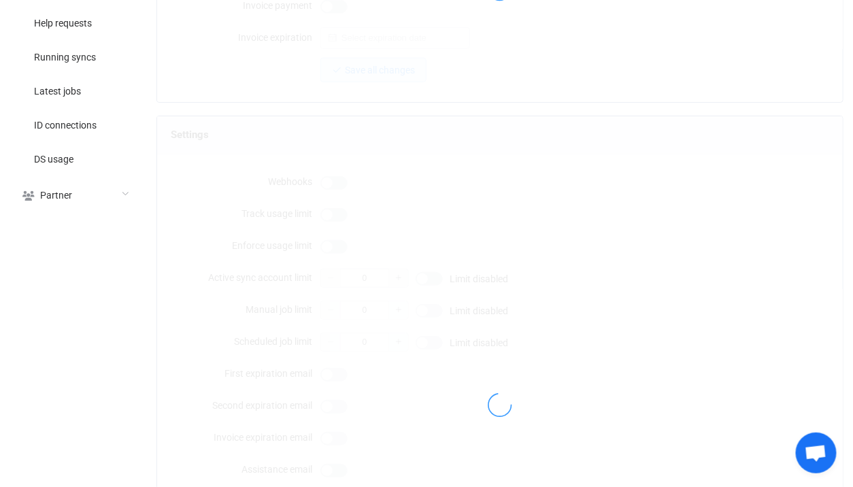
type input "[EMAIL_ADDRESS][DOMAIN_NAME]"
type input "[PERSON_NAME] [PERSON_NAME] IT"
type input "14"
type input "[DATE]"
type input "500"
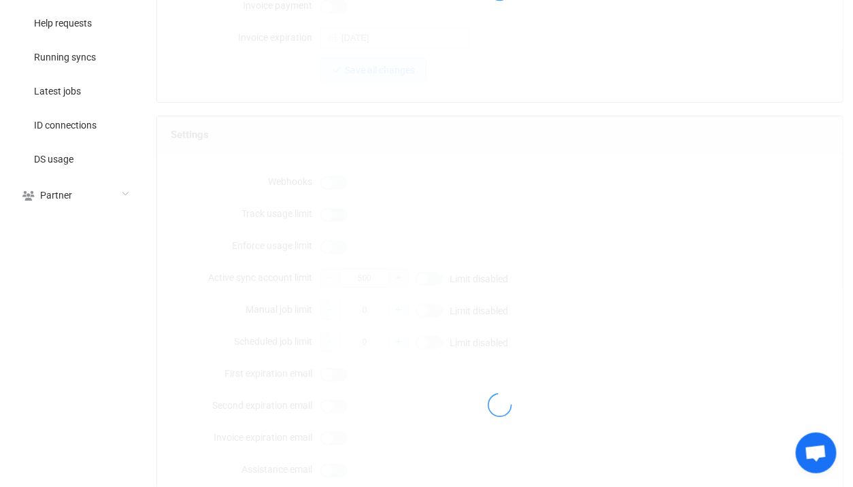
scroll to position [1232, 0]
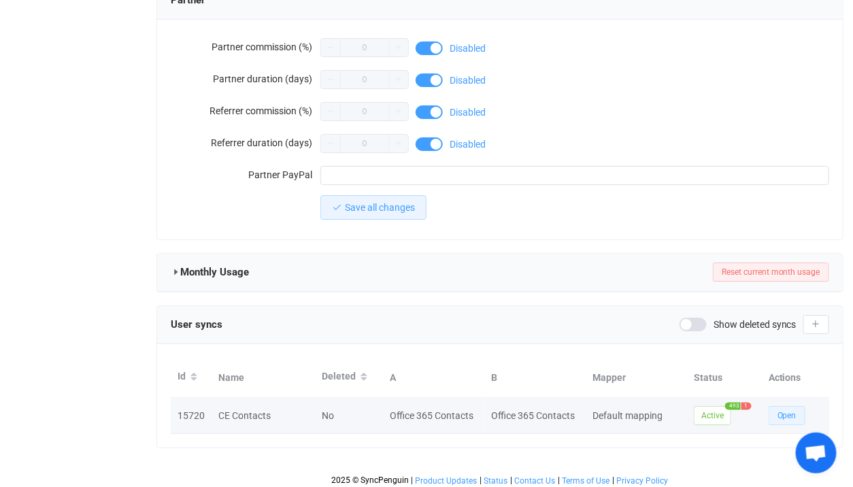
click at [780, 418] on button "Open" at bounding box center [787, 415] width 37 height 19
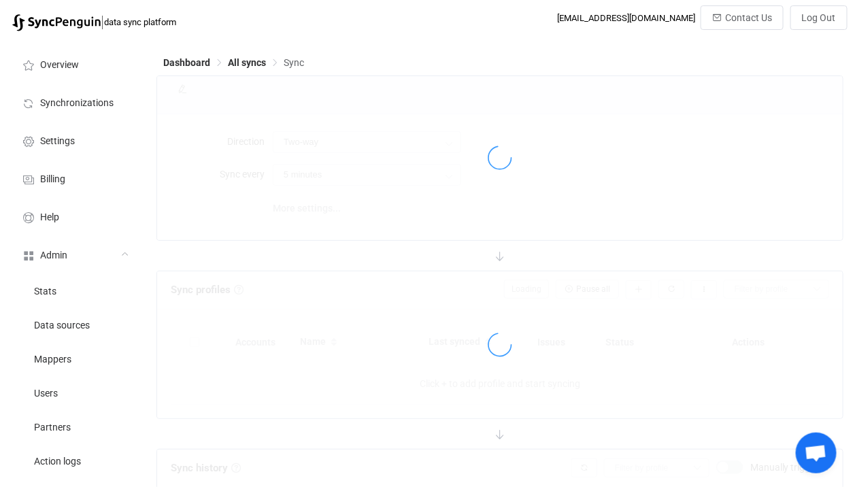
scroll to position [239, 0]
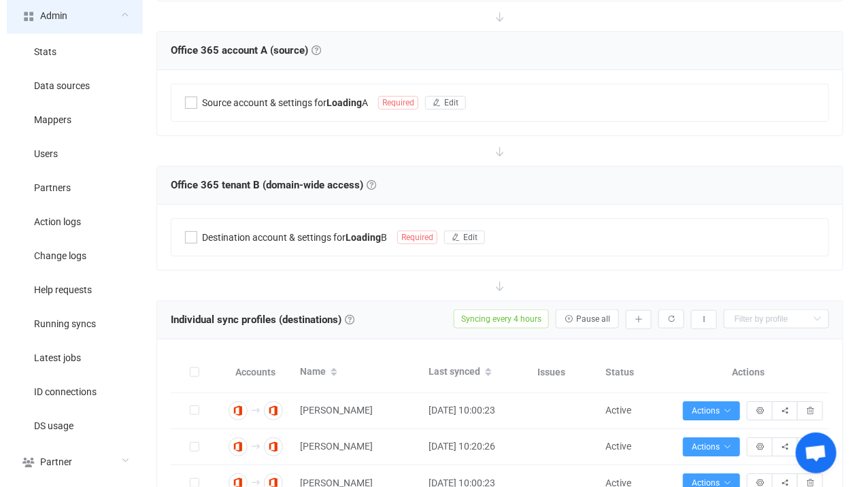
type input "A → B (one to many)"
type input "4 hours"
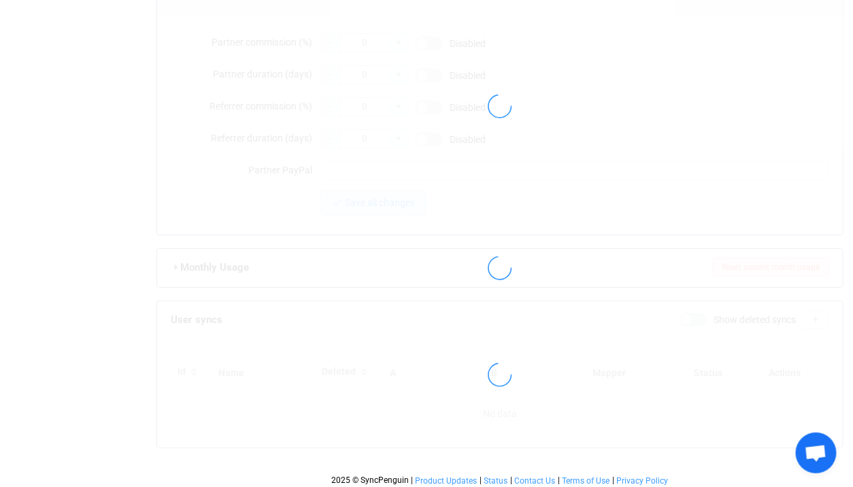
type input "[EMAIL_ADDRESS][DOMAIN_NAME]"
type input "[PERSON_NAME] [PERSON_NAME] IT"
type input "14"
type input "[DATE]"
type input "500"
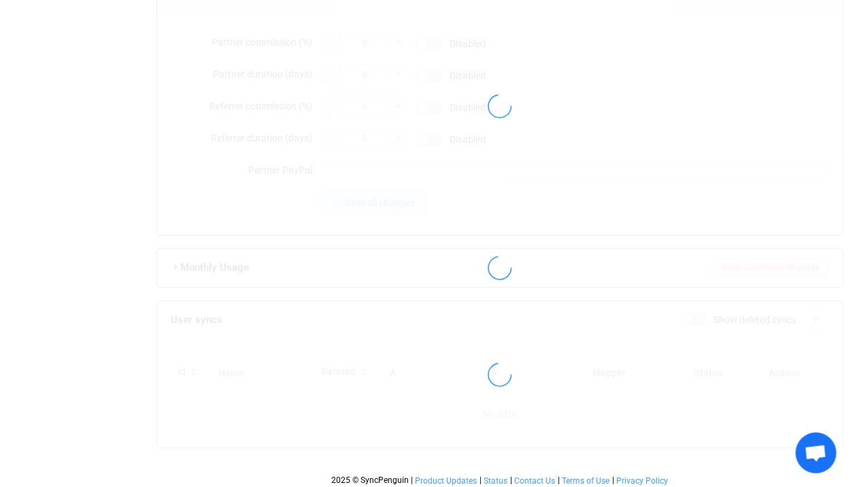
scroll to position [1232, 0]
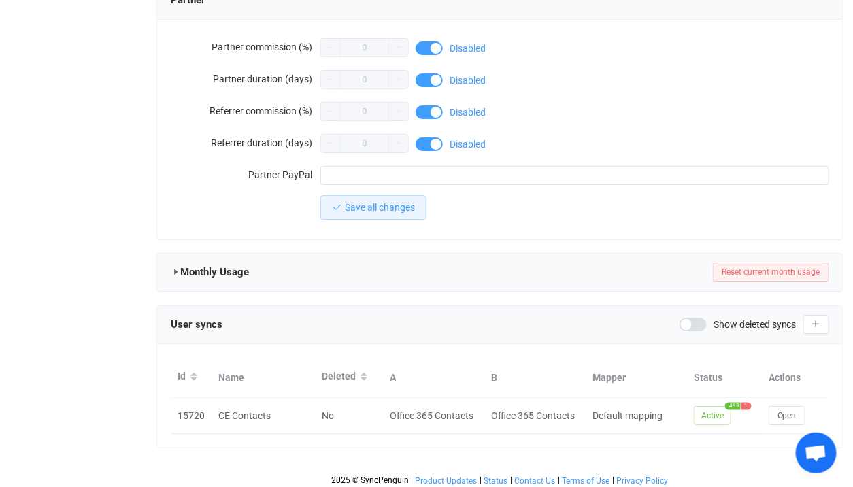
click at [730, 320] on span "Show deleted syncs" at bounding box center [754, 325] width 83 height 10
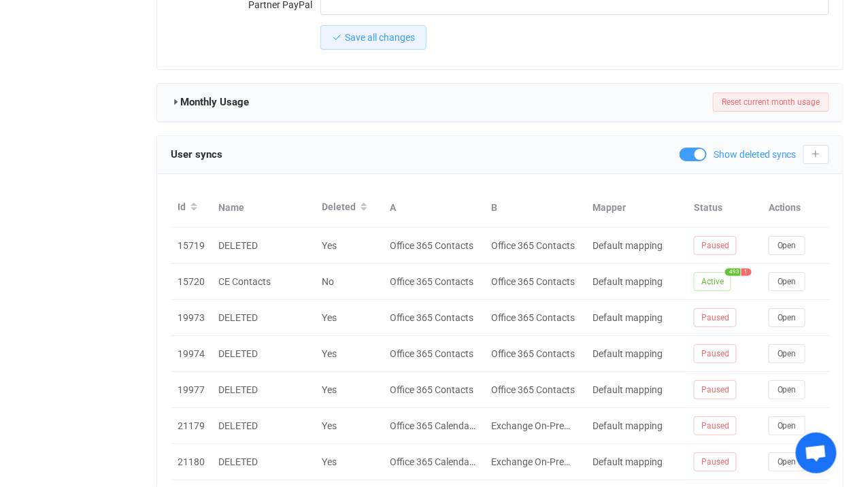
scroll to position [1484, 0]
